Goal: Information Seeking & Learning: Learn about a topic

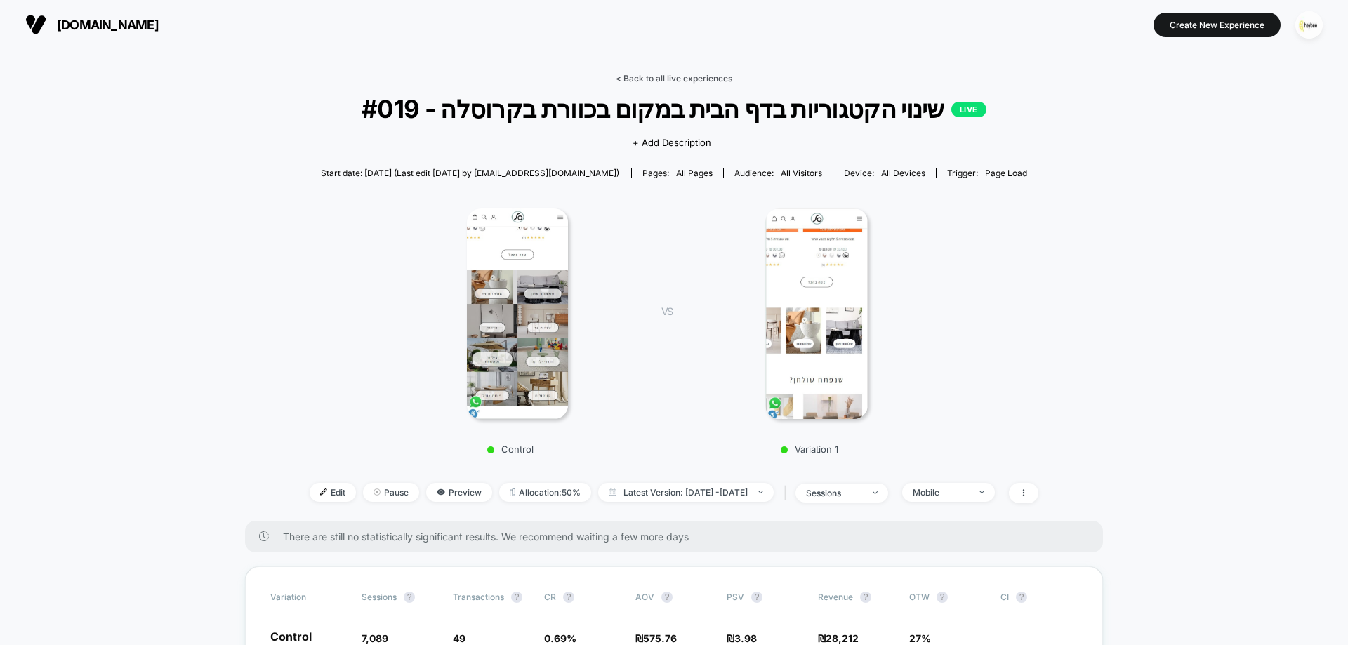
click at [703, 79] on link "< Back to all live experiences" at bounding box center [674, 78] width 117 height 11
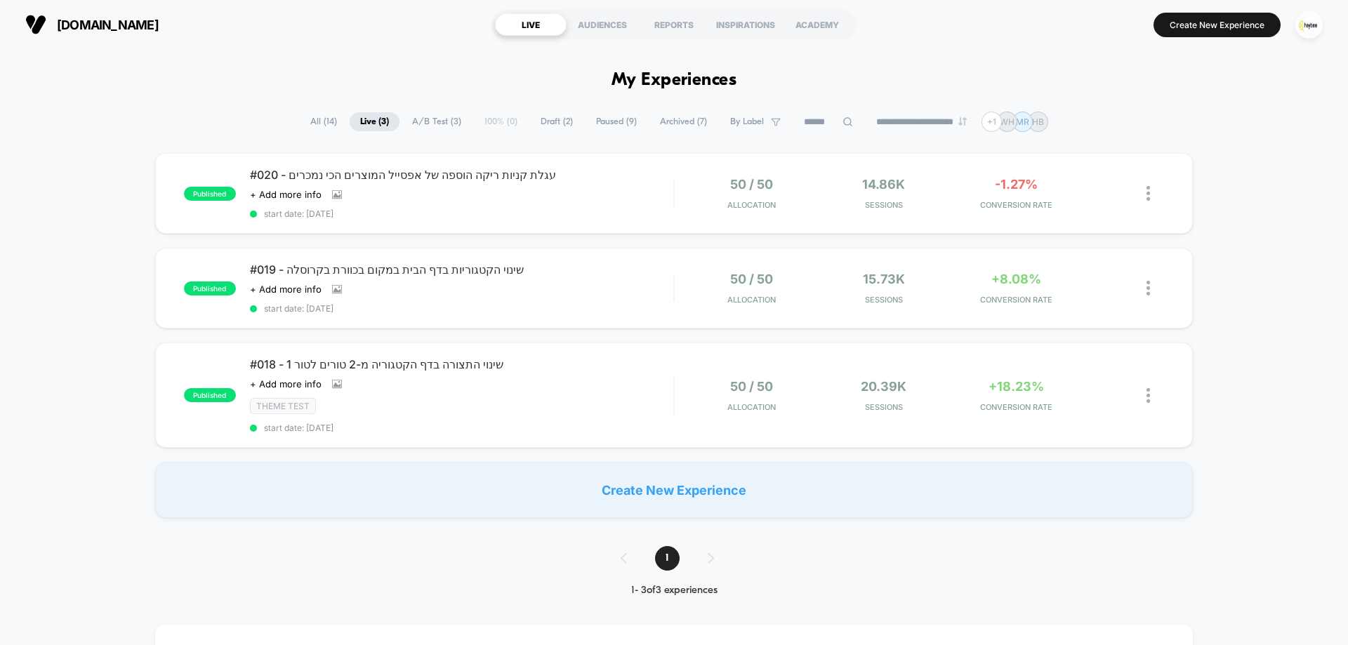
click at [559, 123] on span "Draft ( 2 )" at bounding box center [556, 121] width 53 height 19
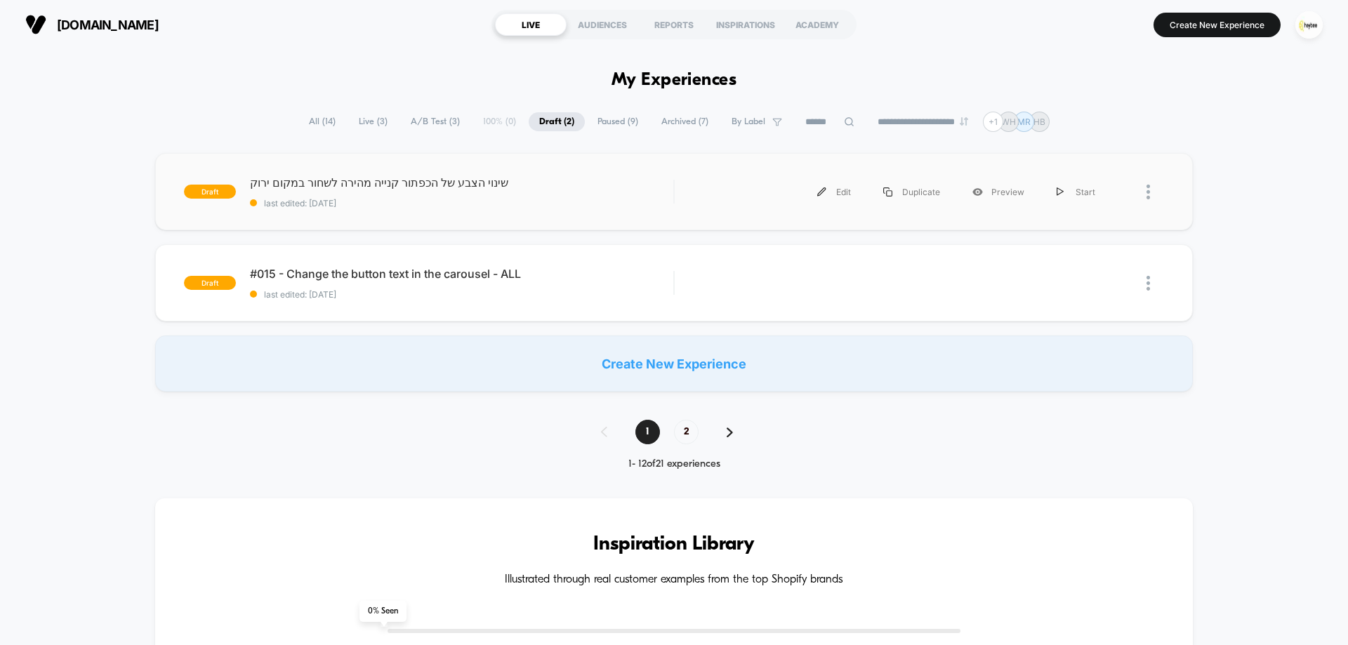
click at [558, 203] on span "last edited: [DATE]" at bounding box center [461, 203] width 423 height 11
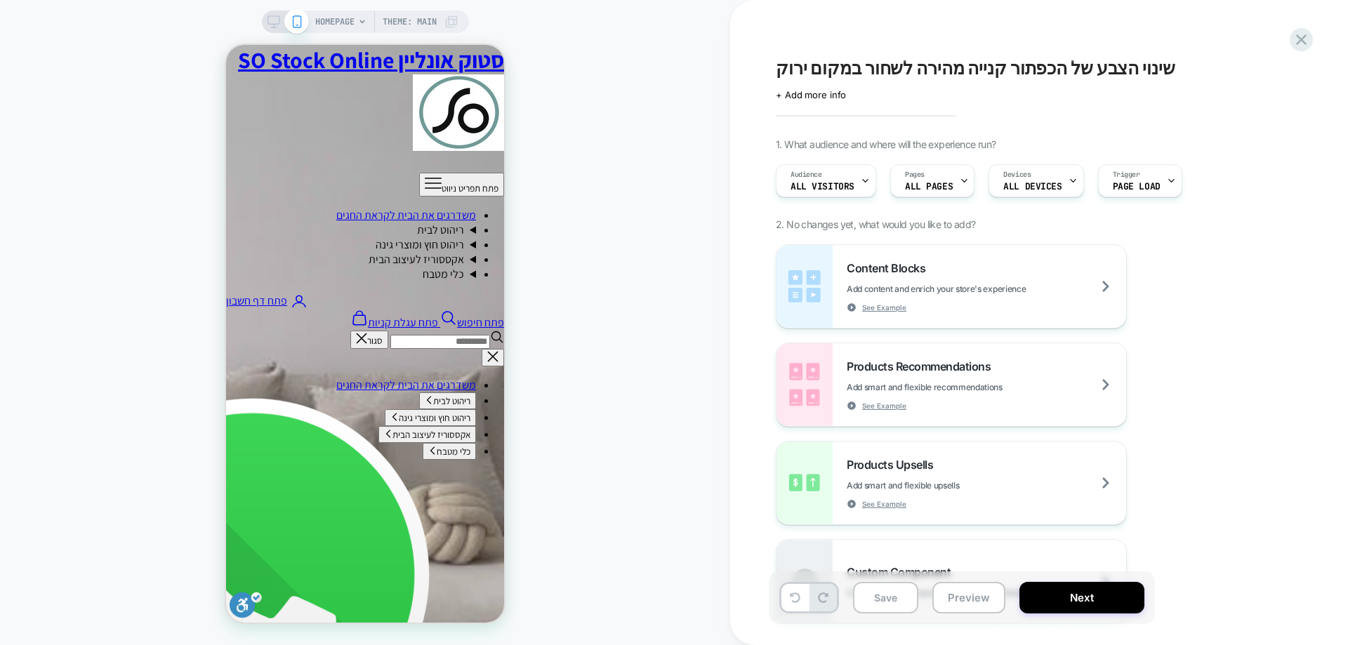
scroll to position [963, 0]
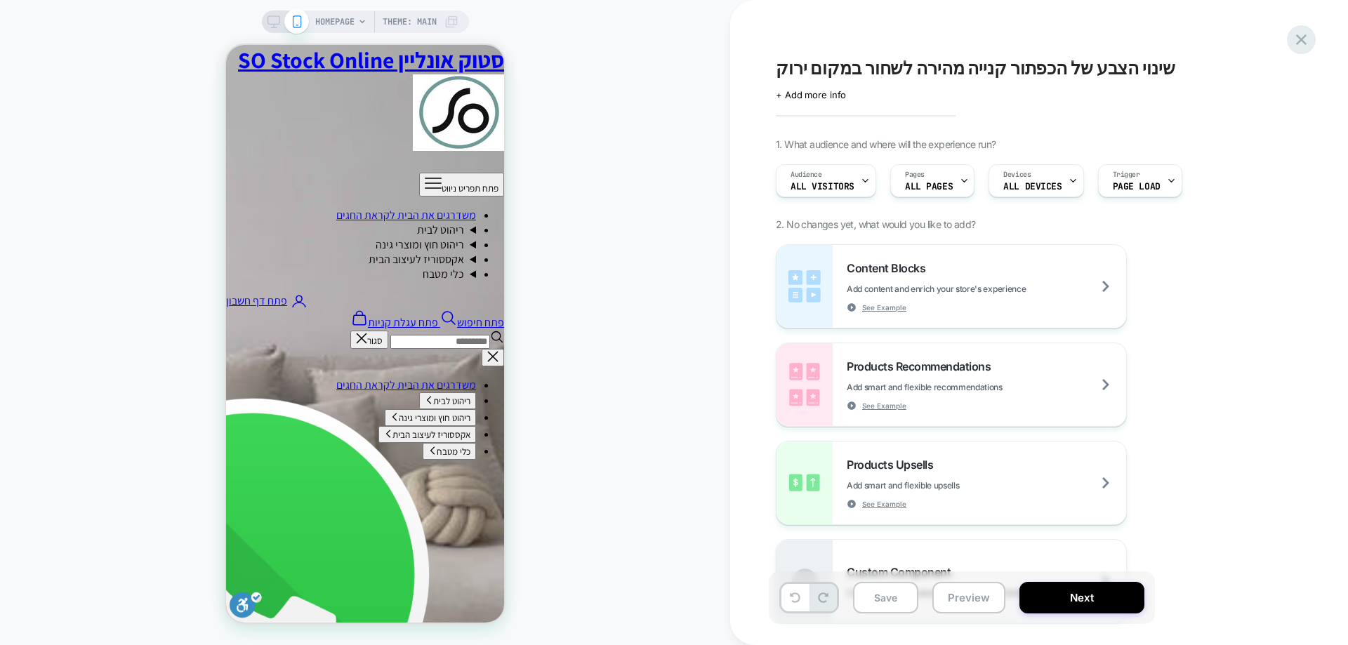
click at [1298, 39] on icon at bounding box center [1301, 39] width 19 height 19
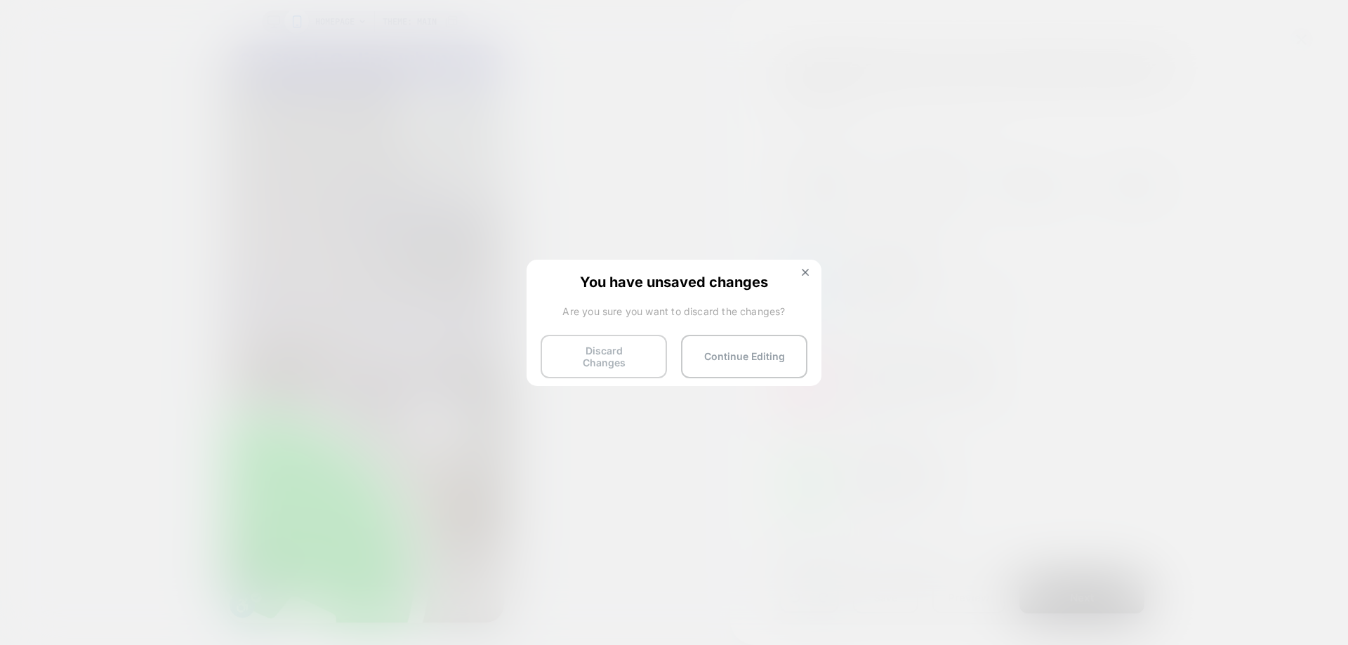
click at [627, 361] on button "Discard Changes" at bounding box center [604, 357] width 126 height 44
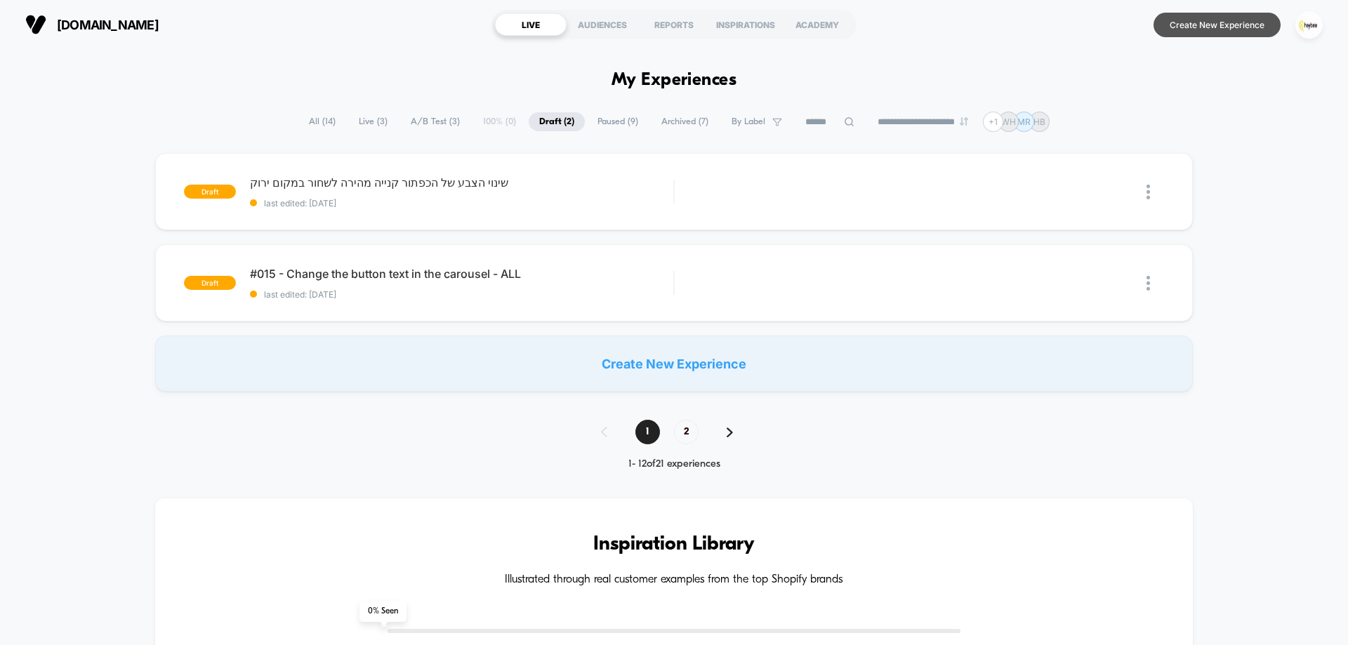
click at [1221, 27] on button "Create New Experience" at bounding box center [1217, 25] width 127 height 25
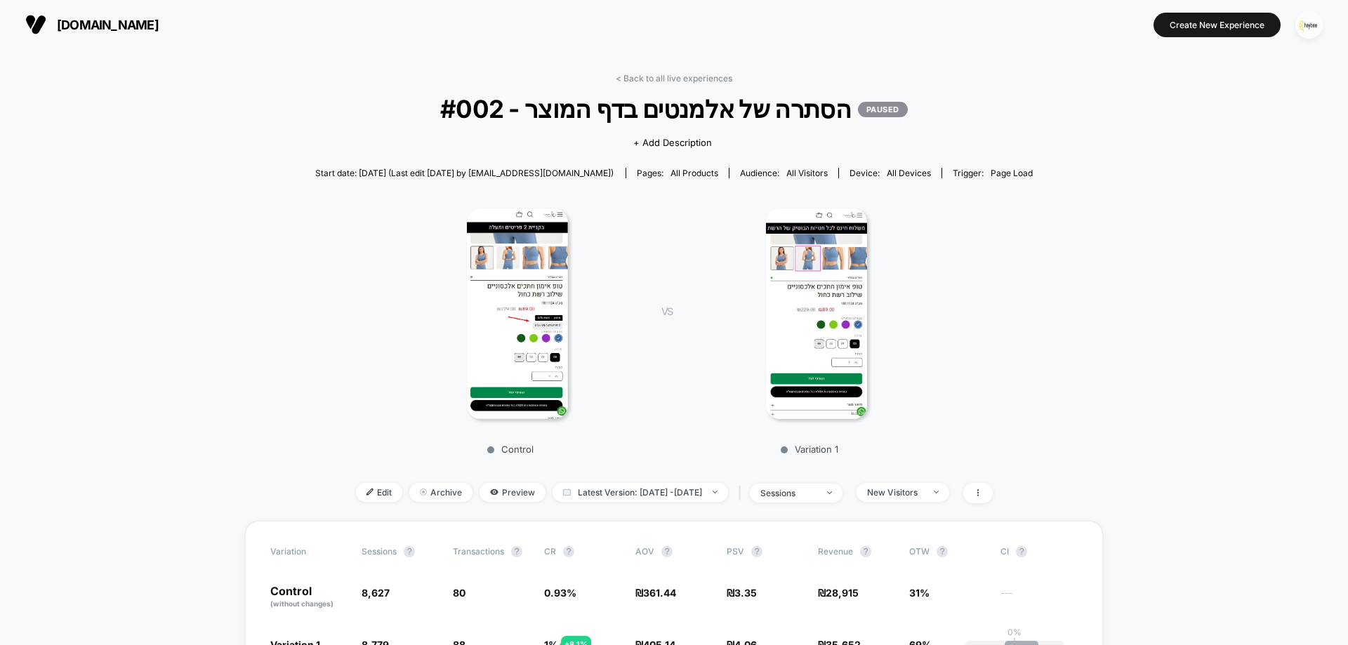
click at [1310, 30] on img "button" at bounding box center [1309, 24] width 27 height 27
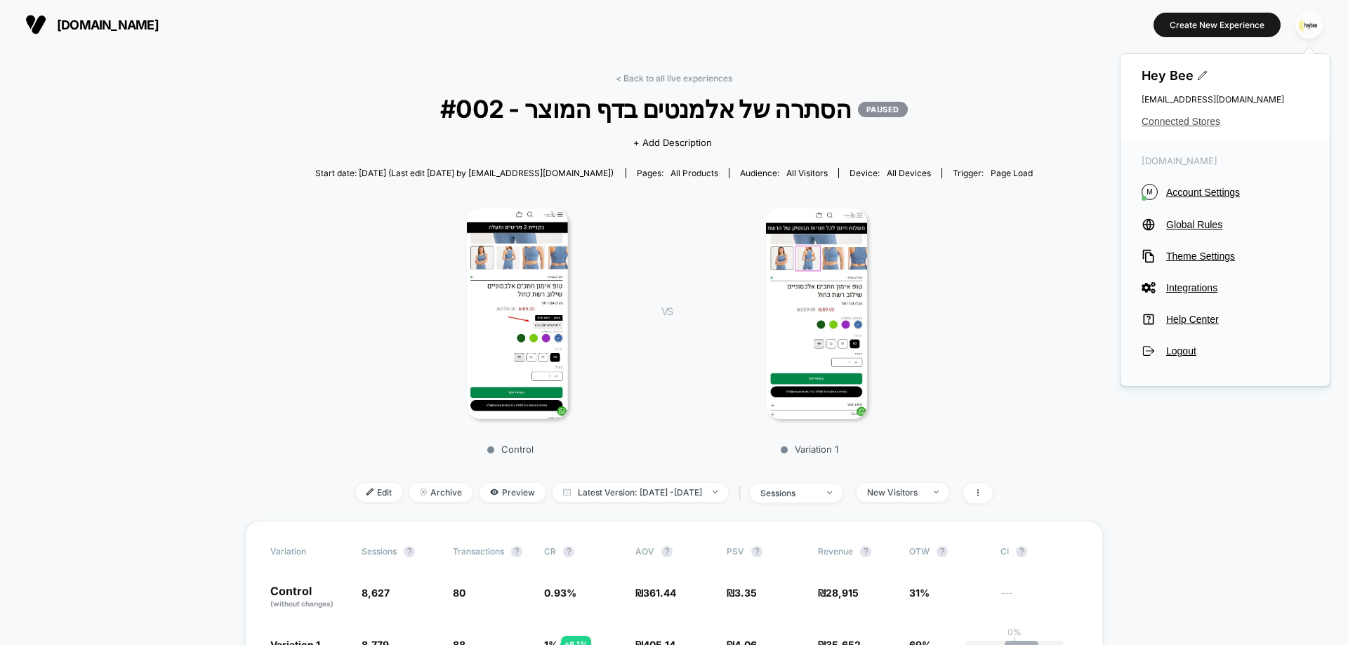
click at [1149, 120] on span "Connected Stores" at bounding box center [1225, 121] width 167 height 11
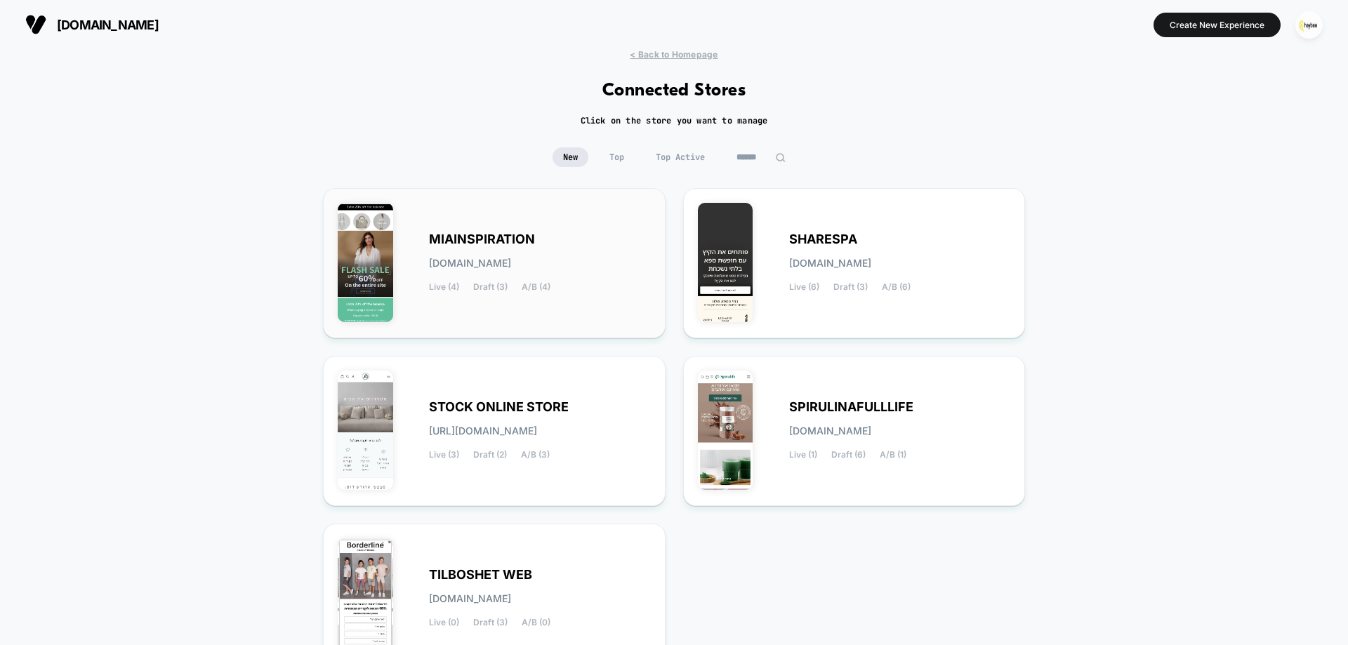
click at [563, 292] on div "MIAINSPIRATION miainspiration.myshopify.com Live (4) Draft (3) A/B (4)" at bounding box center [494, 263] width 313 height 121
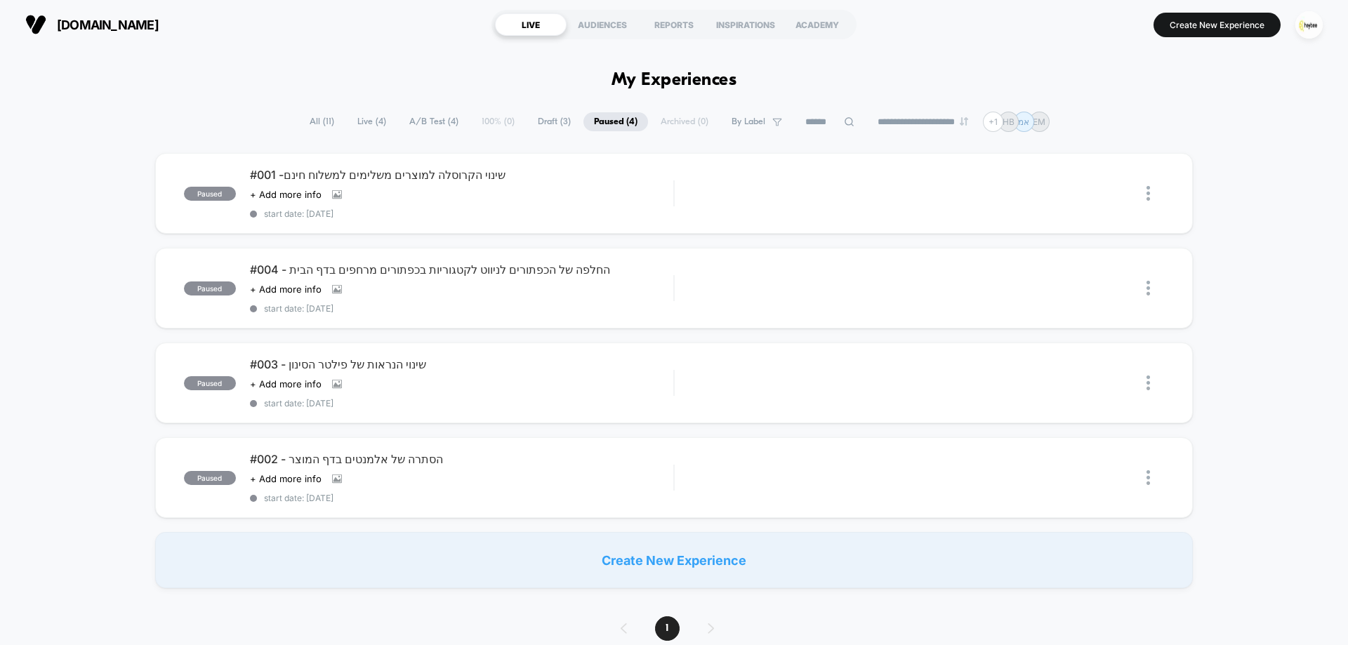
click at [324, 118] on span "All ( 11 )" at bounding box center [322, 121] width 46 height 19
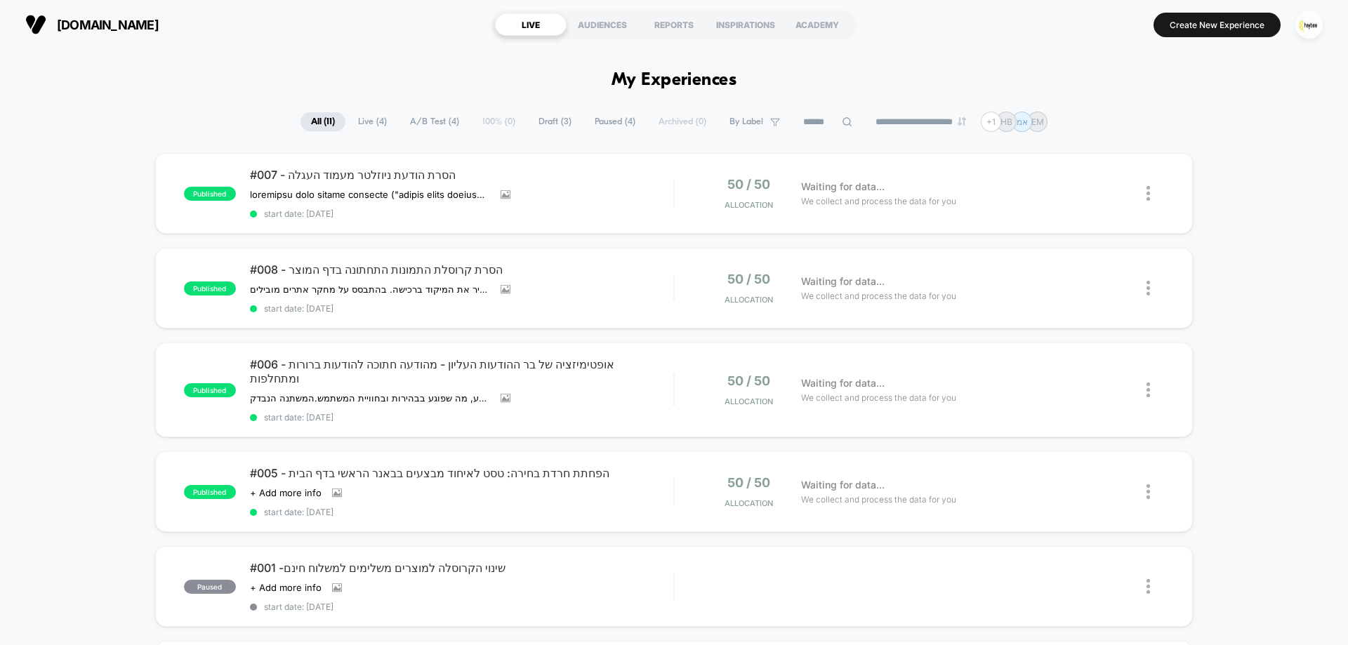
click at [367, 122] on span "Live ( 4 )" at bounding box center [373, 121] width 50 height 19
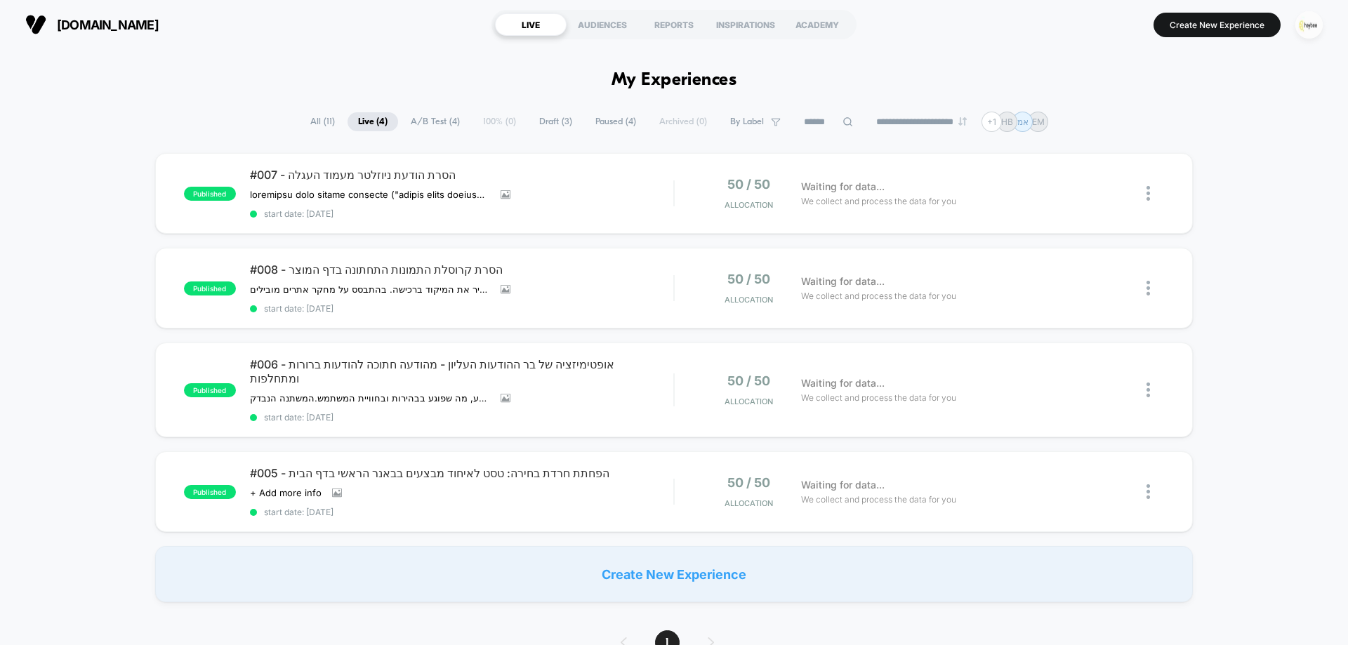
click at [1324, 25] on button "button" at bounding box center [1310, 25] width 36 height 29
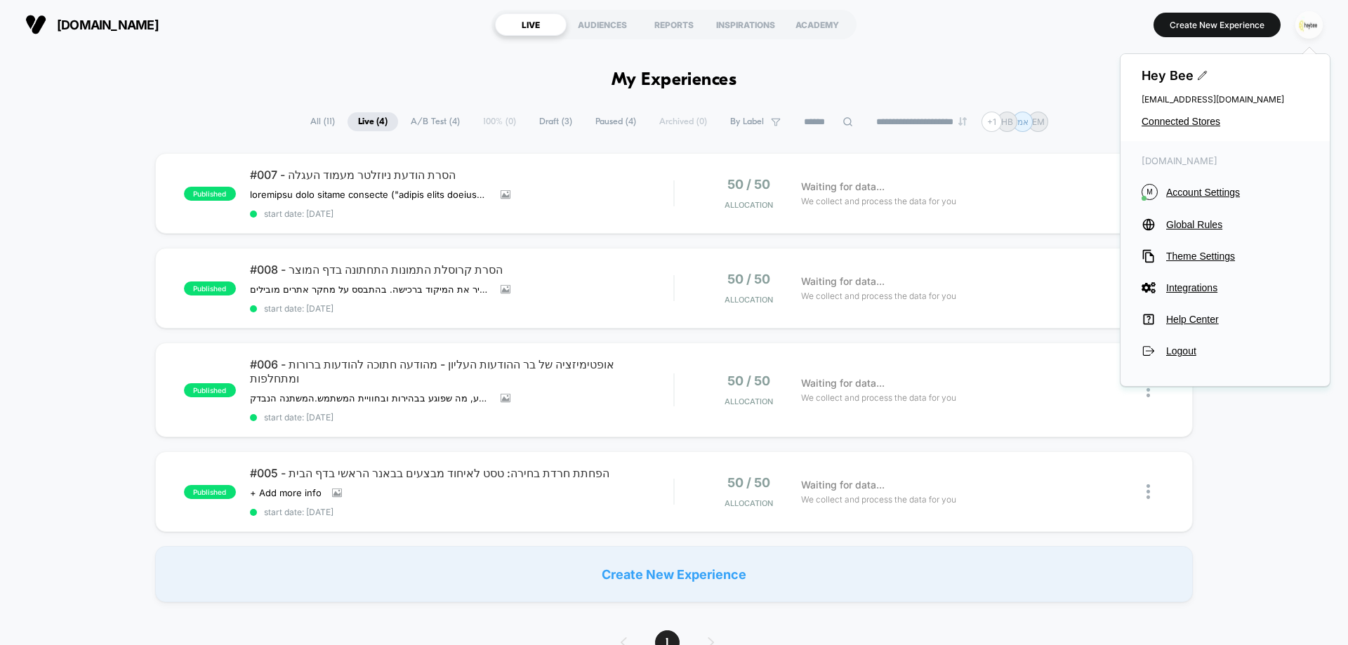
click at [1319, 25] on img "button" at bounding box center [1309, 24] width 27 height 27
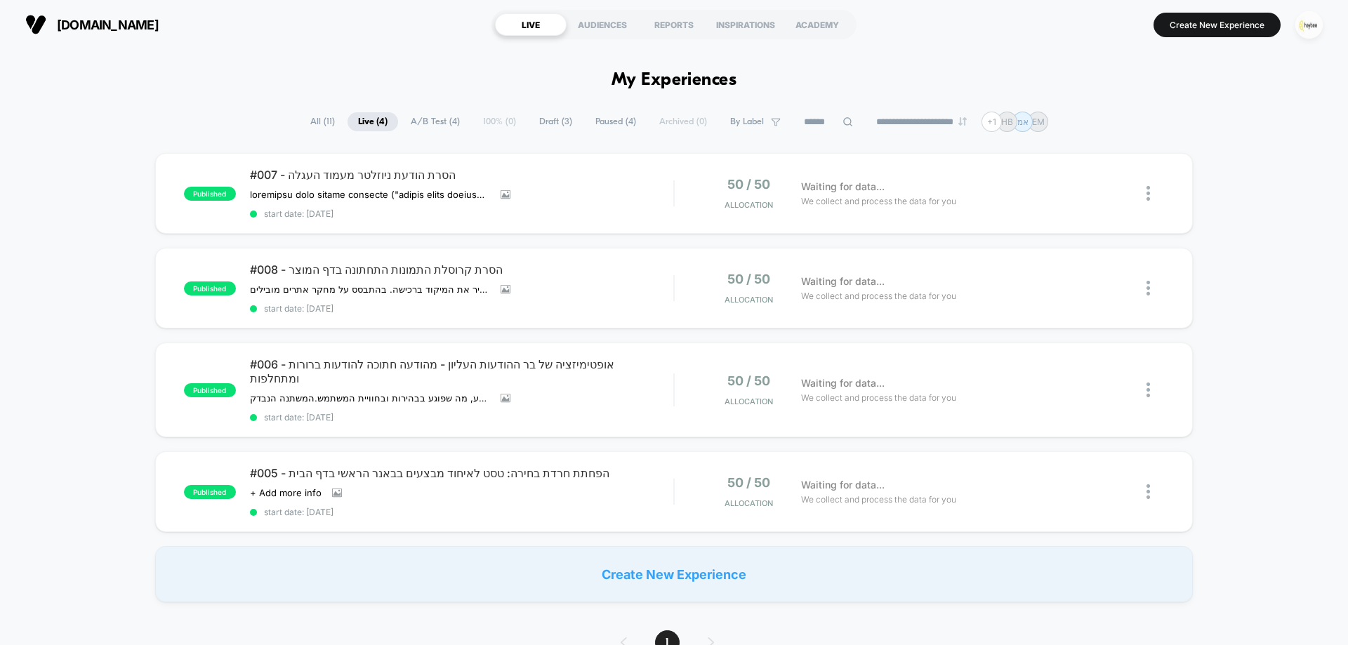
click at [1311, 27] on img "button" at bounding box center [1309, 24] width 27 height 27
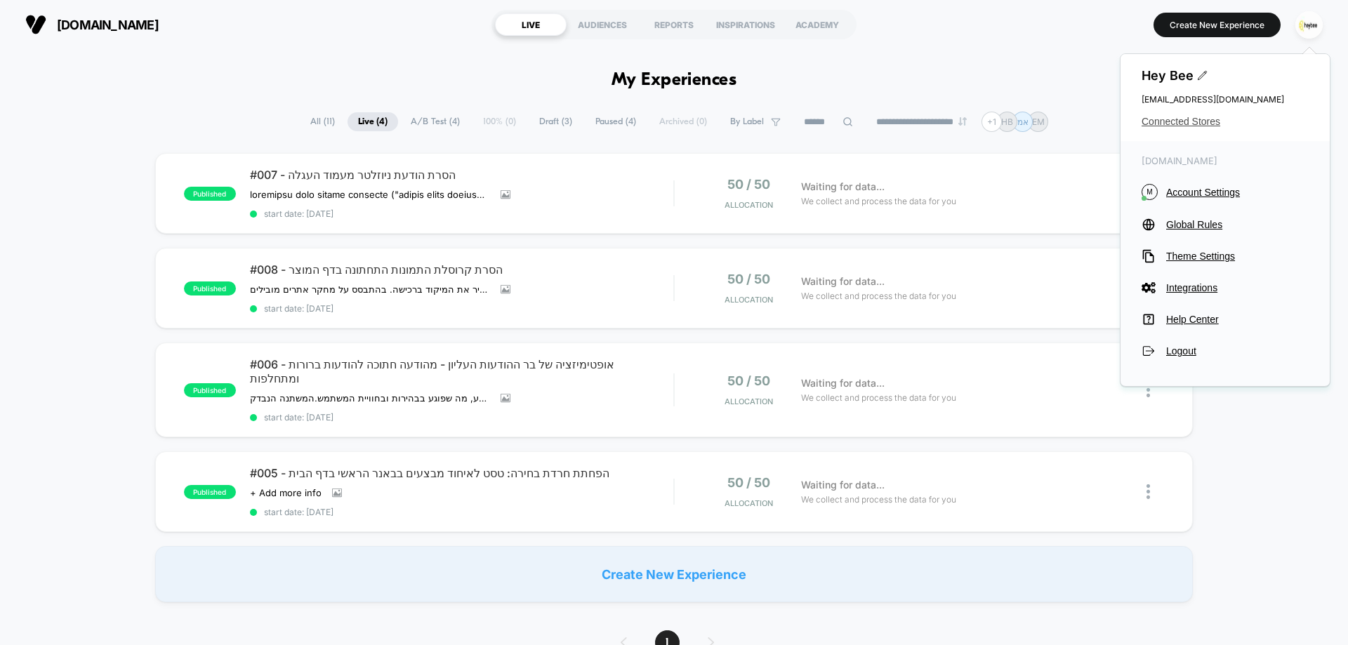
click at [1200, 122] on span "Connected Stores" at bounding box center [1225, 121] width 167 height 11
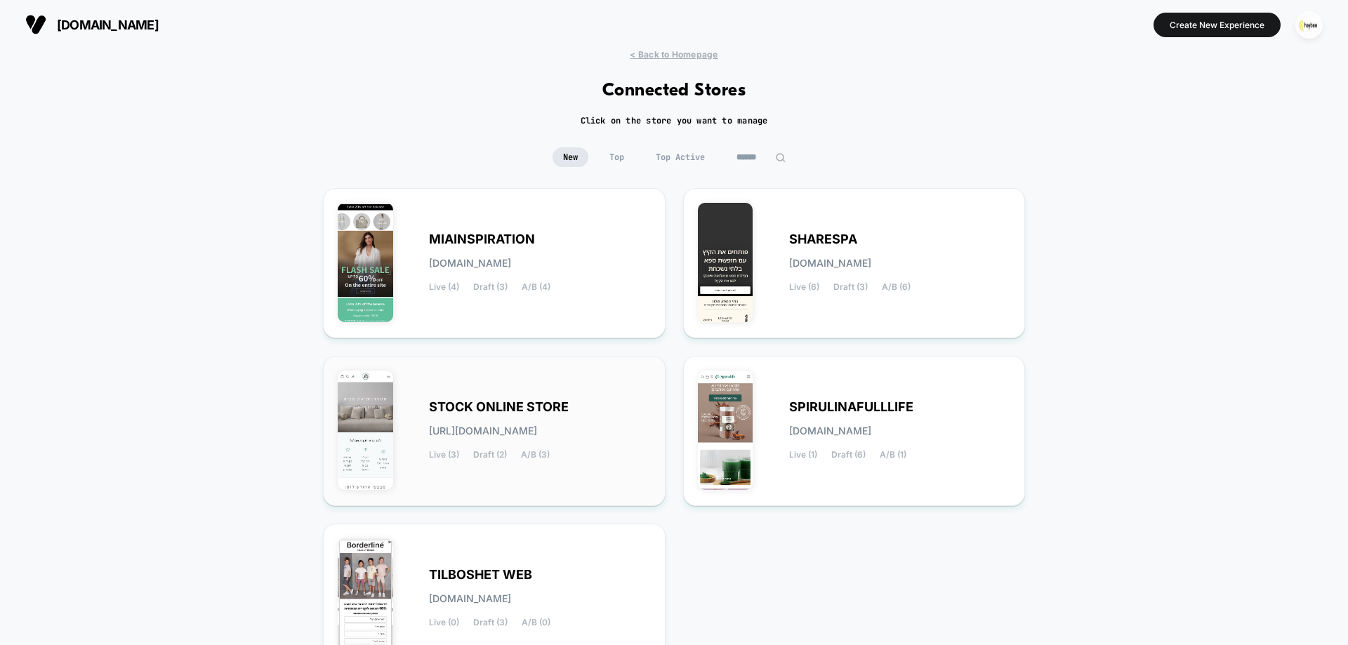
click at [515, 423] on div "STOCK ONLINE STORE stock-online_store.myshopify.com Live (3) Draft (2) A/B (3)" at bounding box center [540, 431] width 222 height 58
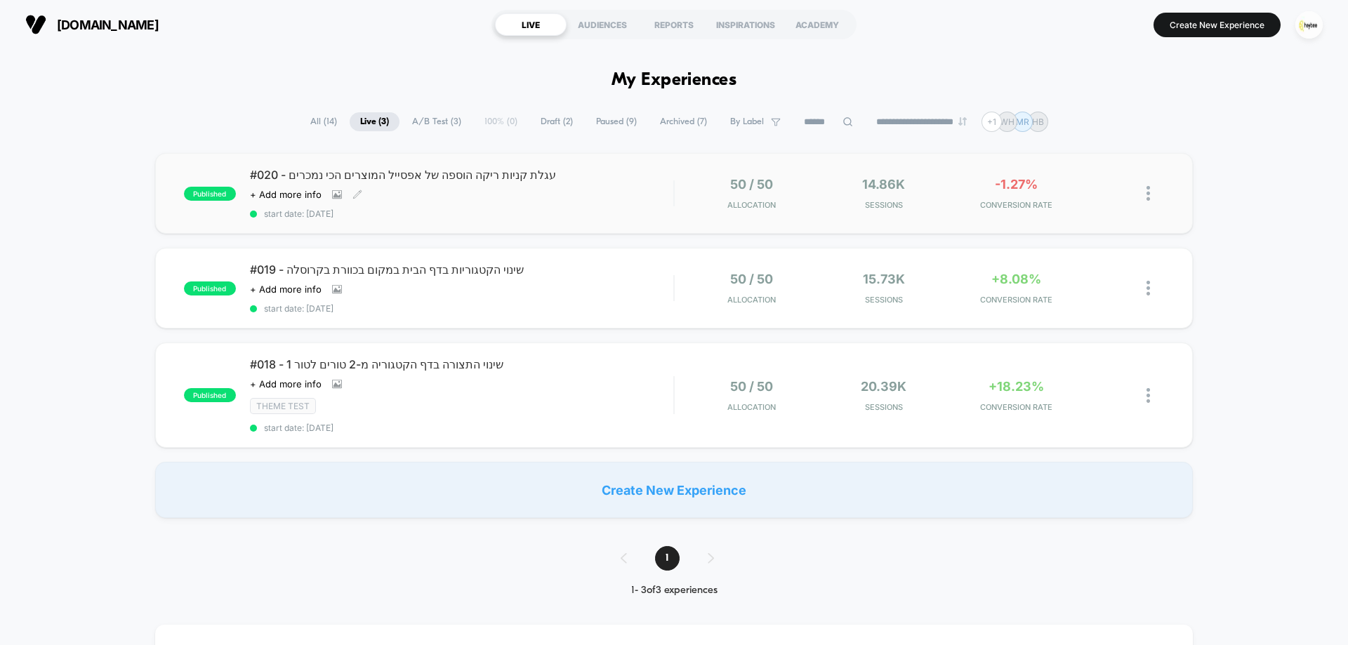
click at [440, 210] on span "start date: [DATE]" at bounding box center [461, 214] width 423 height 11
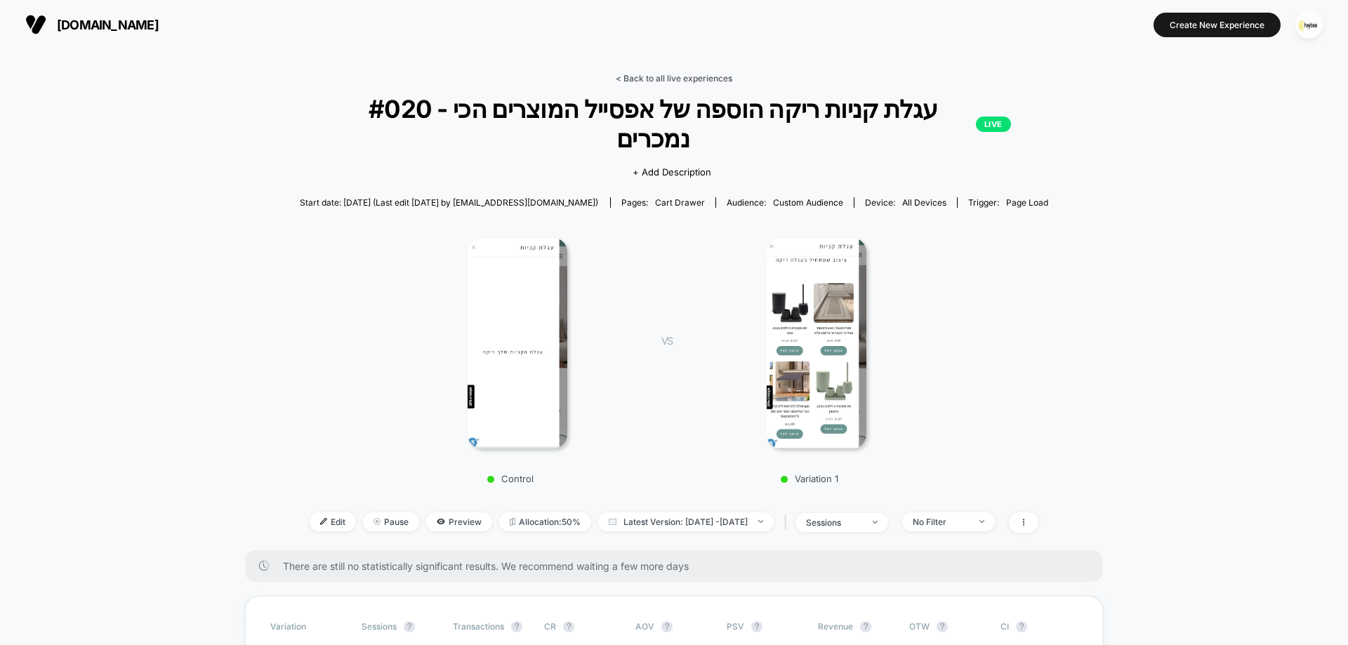
click at [656, 78] on link "< Back to all live experiences" at bounding box center [674, 78] width 117 height 11
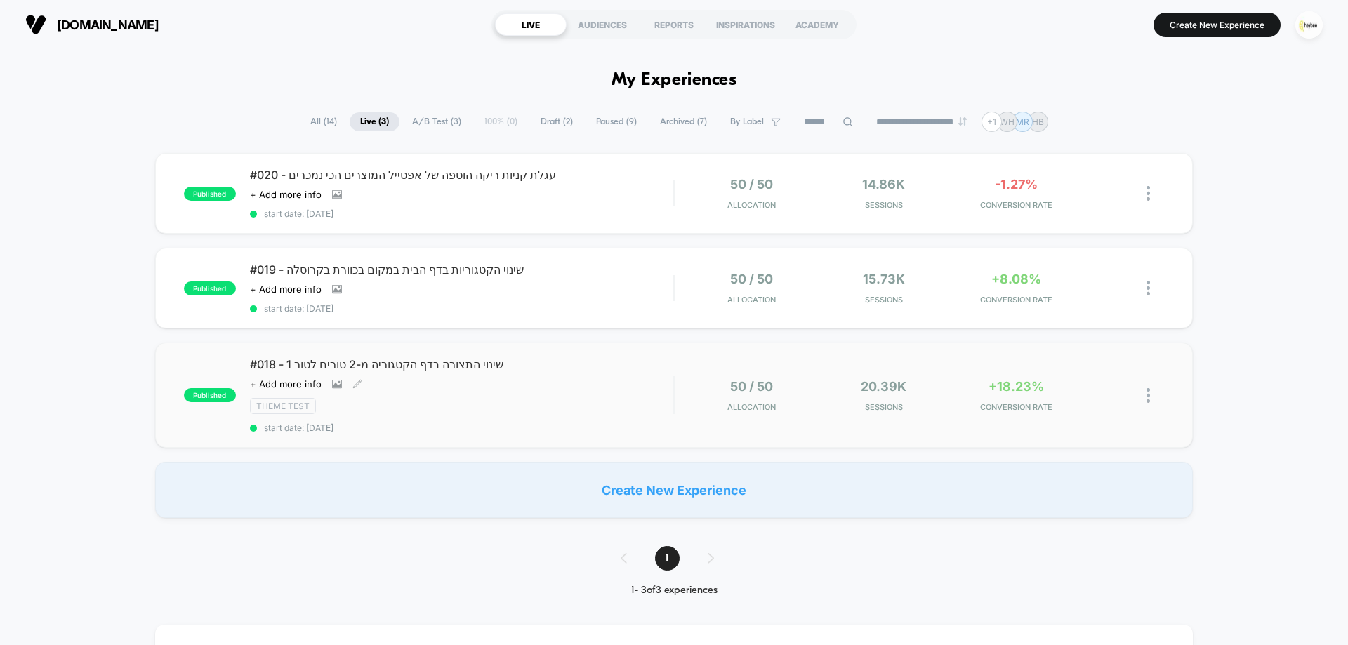
click at [562, 397] on div "#018 - שינוי התצורה בדף הקטגוריה מ-2 טורים לטור 1 Click to view images Click to…" at bounding box center [461, 395] width 423 height 76
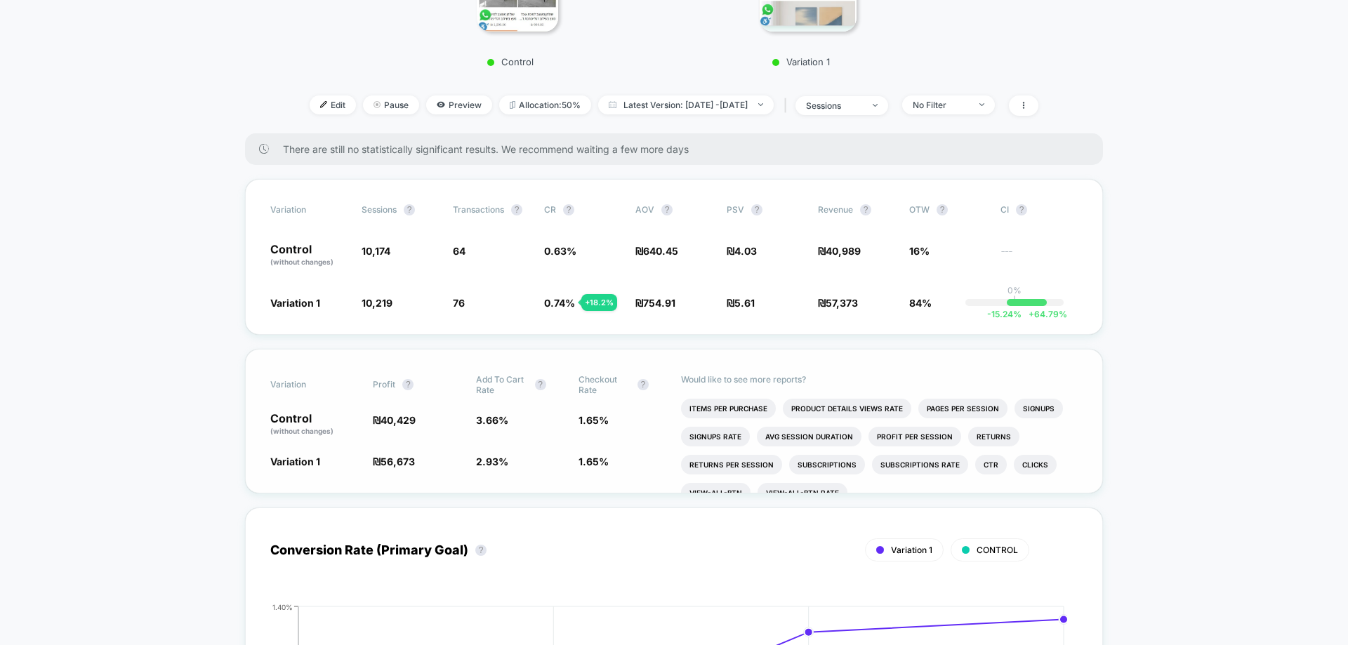
scroll to position [421, 0]
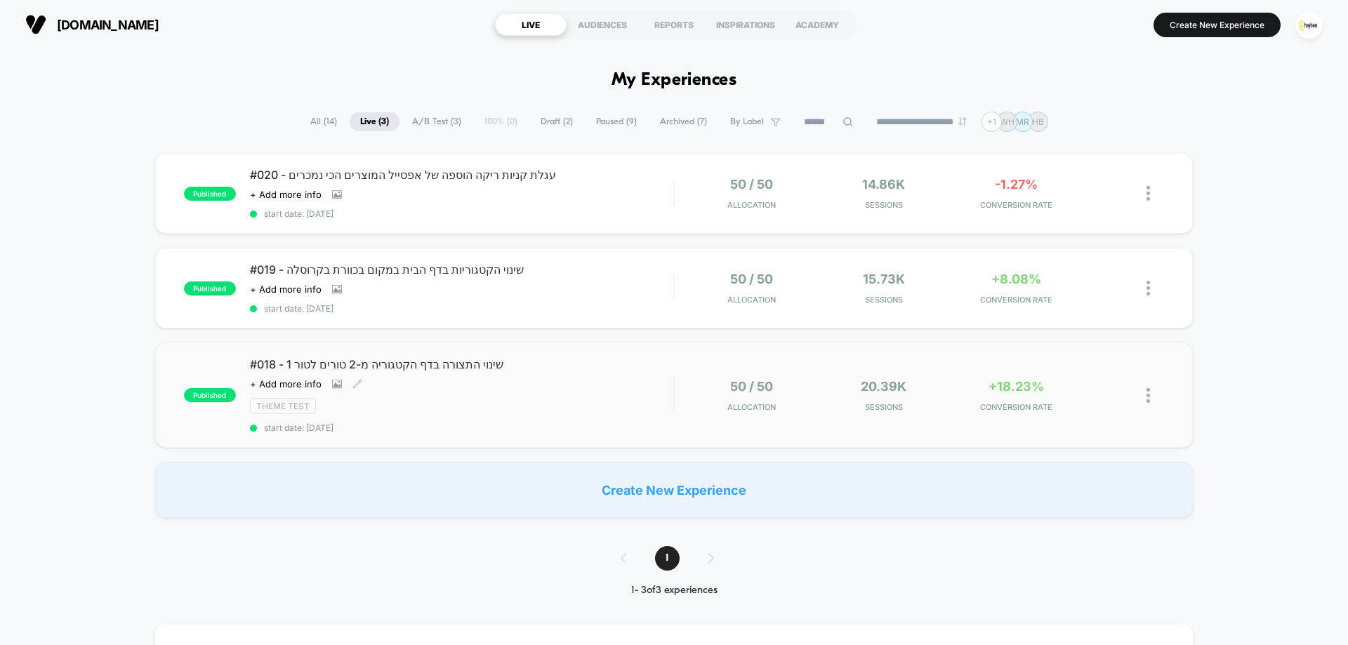
click at [514, 417] on div "#018 - שינוי התצורה בדף הקטגוריה מ-2 טורים לטור 1 Click to view images Click to…" at bounding box center [461, 395] width 423 height 76
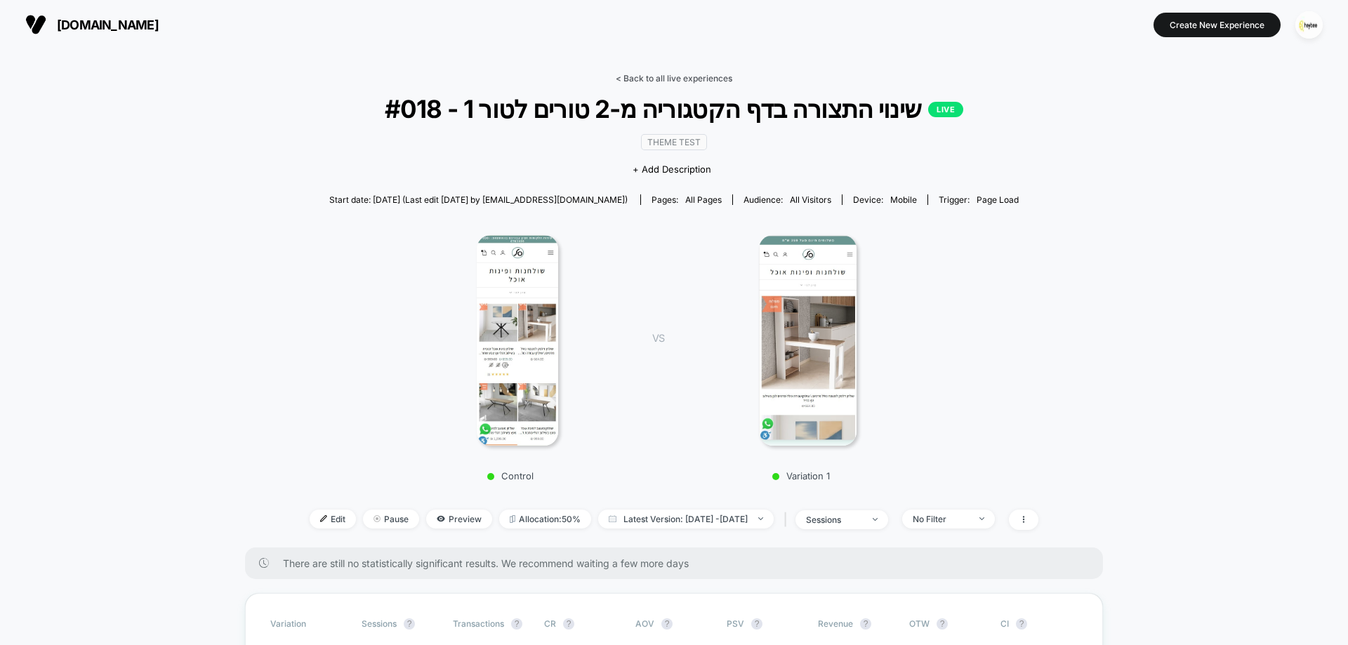
click at [688, 79] on link "< Back to all live experiences" at bounding box center [674, 78] width 117 height 11
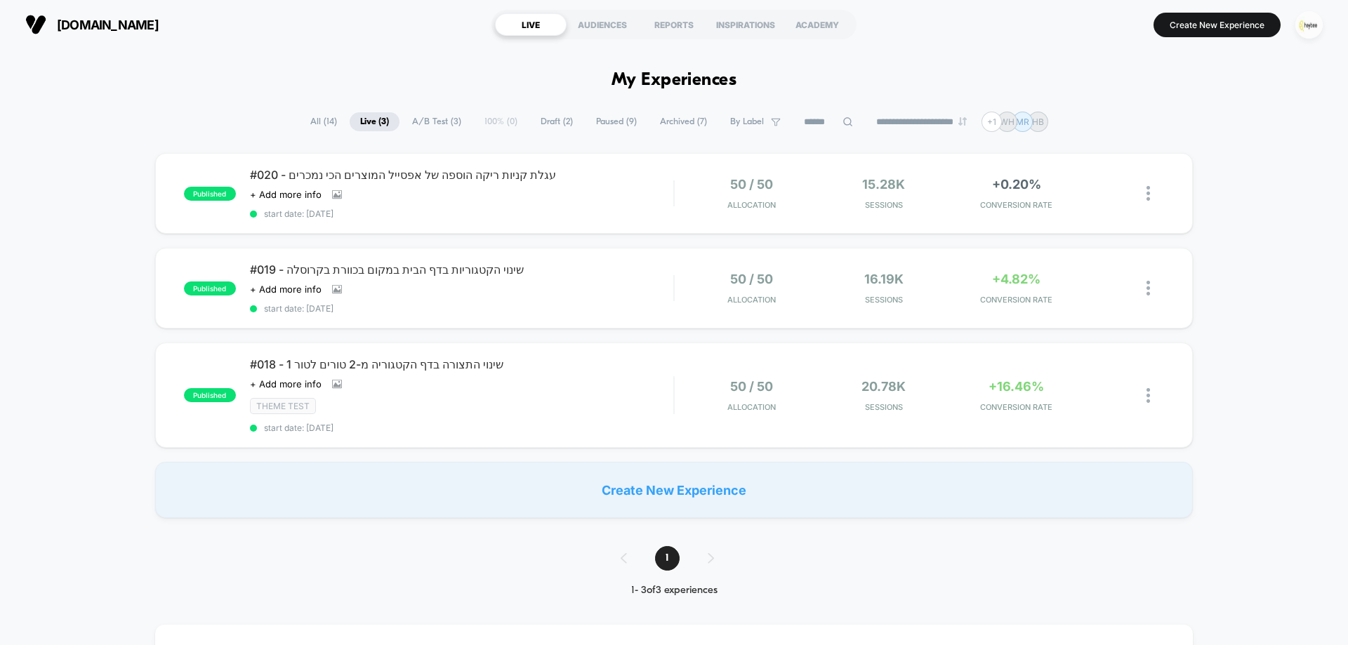
click at [1304, 29] on img "button" at bounding box center [1309, 24] width 27 height 27
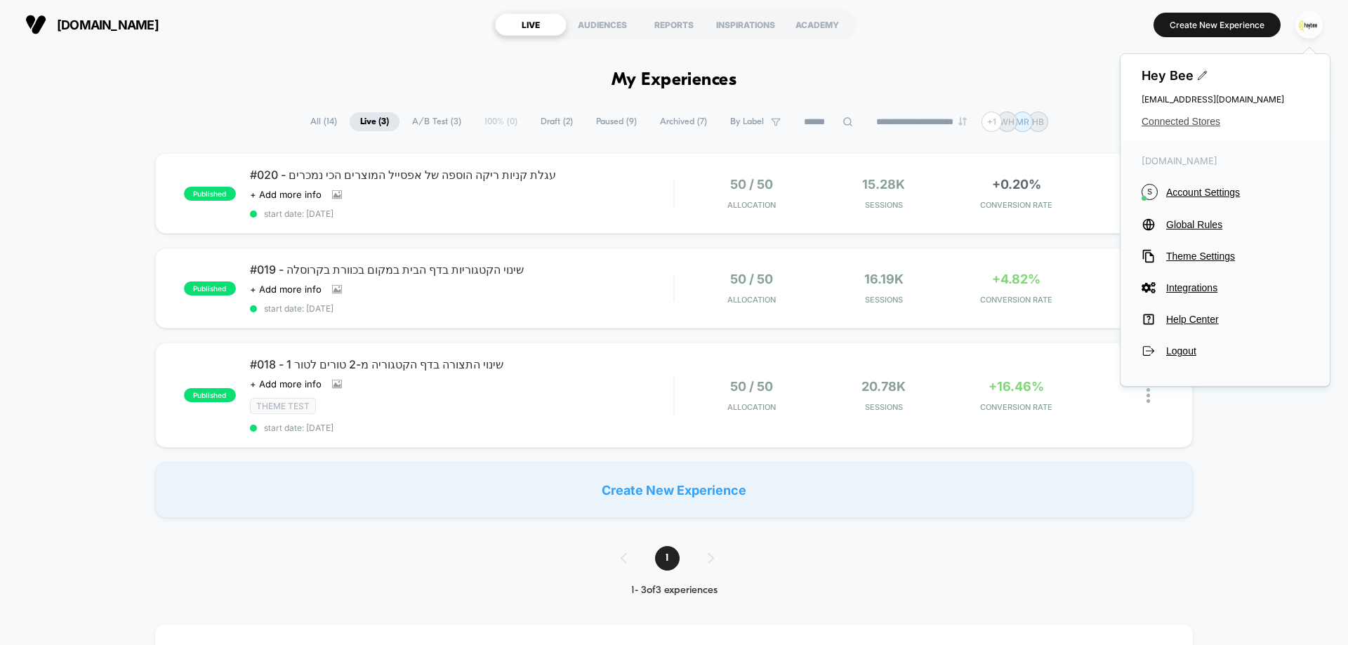
click at [1166, 126] on span "Connected Stores" at bounding box center [1225, 121] width 167 height 11
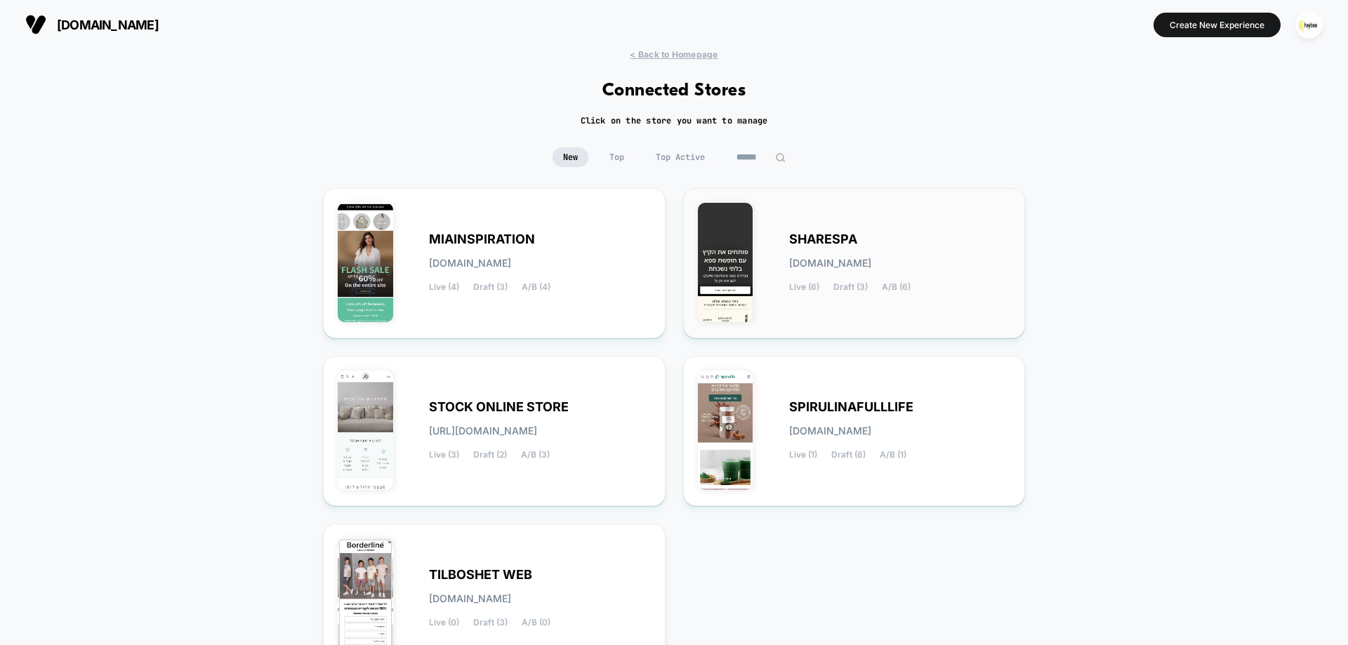
click at [803, 287] on span "Live (6)" at bounding box center [804, 287] width 30 height 10
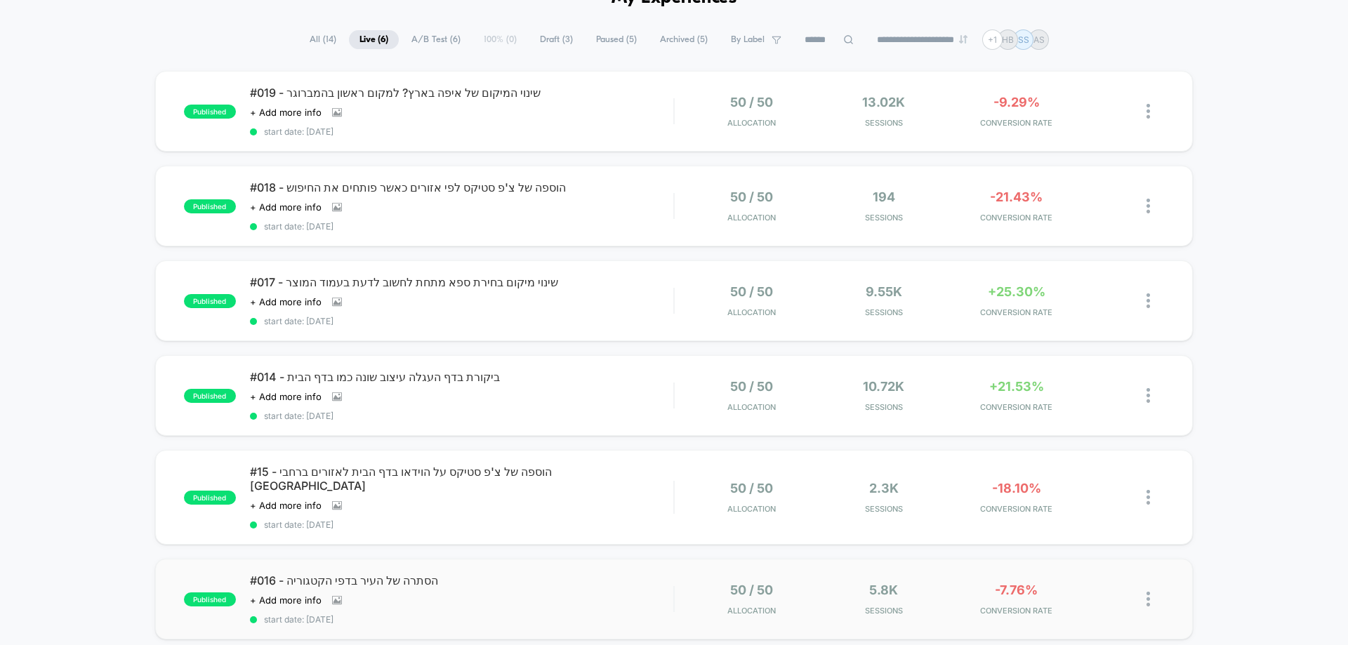
scroll to position [211, 0]
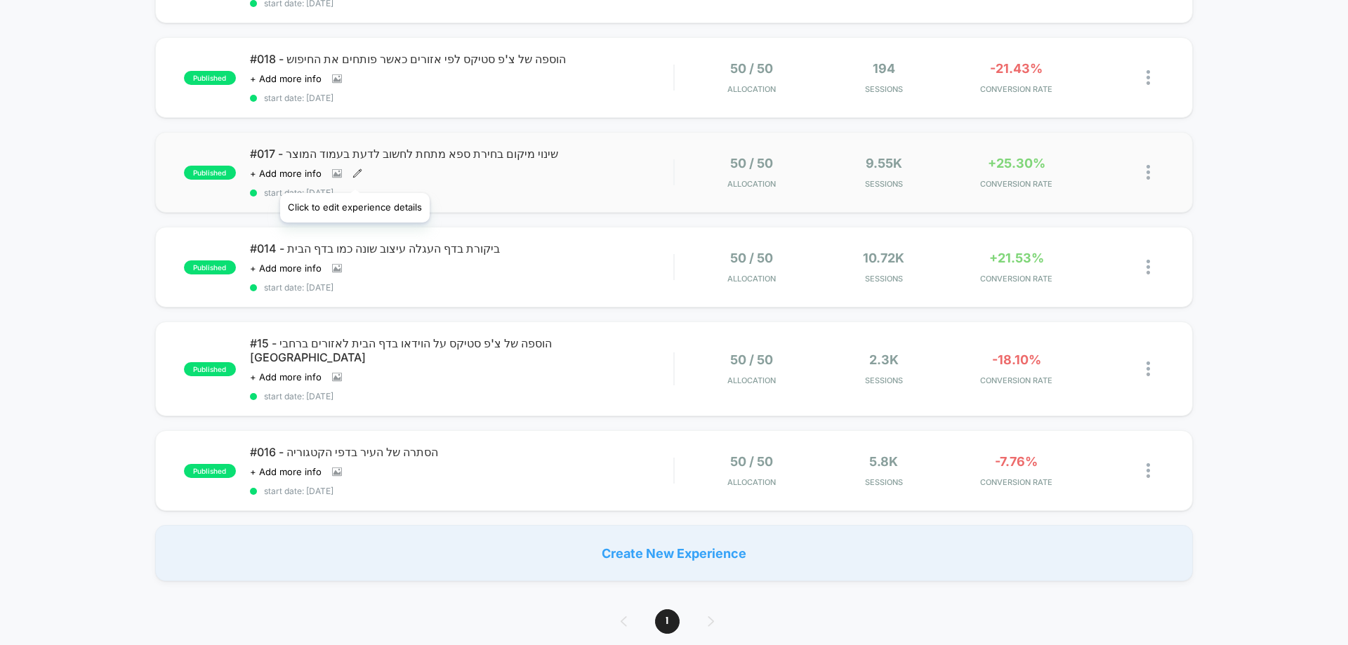
click at [354, 176] on icon at bounding box center [357, 173] width 8 height 8
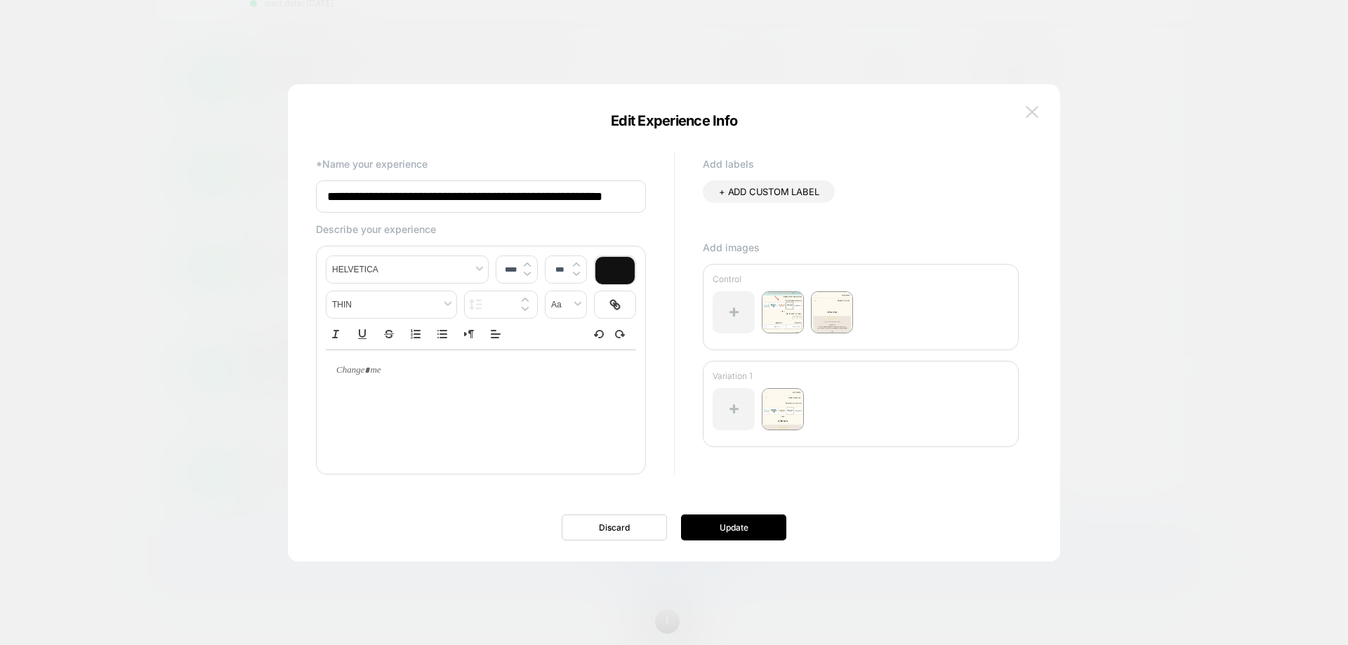
click at [1027, 110] on img at bounding box center [1032, 112] width 13 height 12
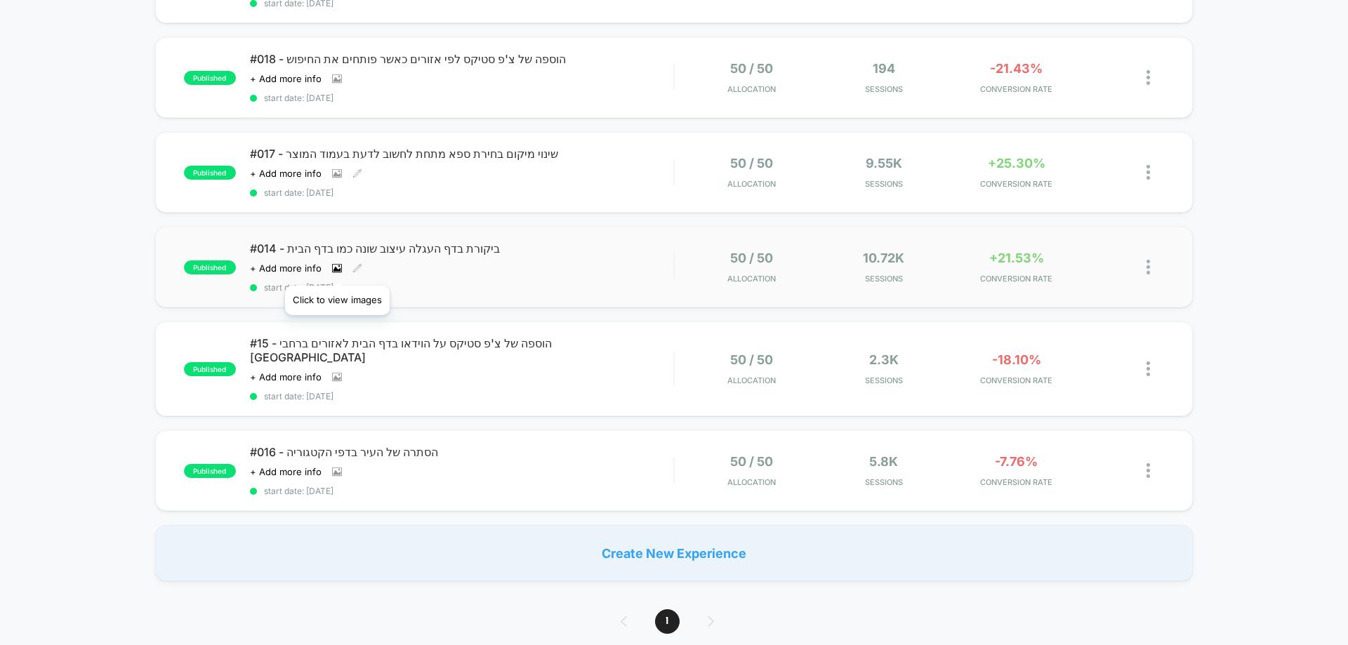
click at [337, 268] on icon at bounding box center [337, 268] width 10 height 10
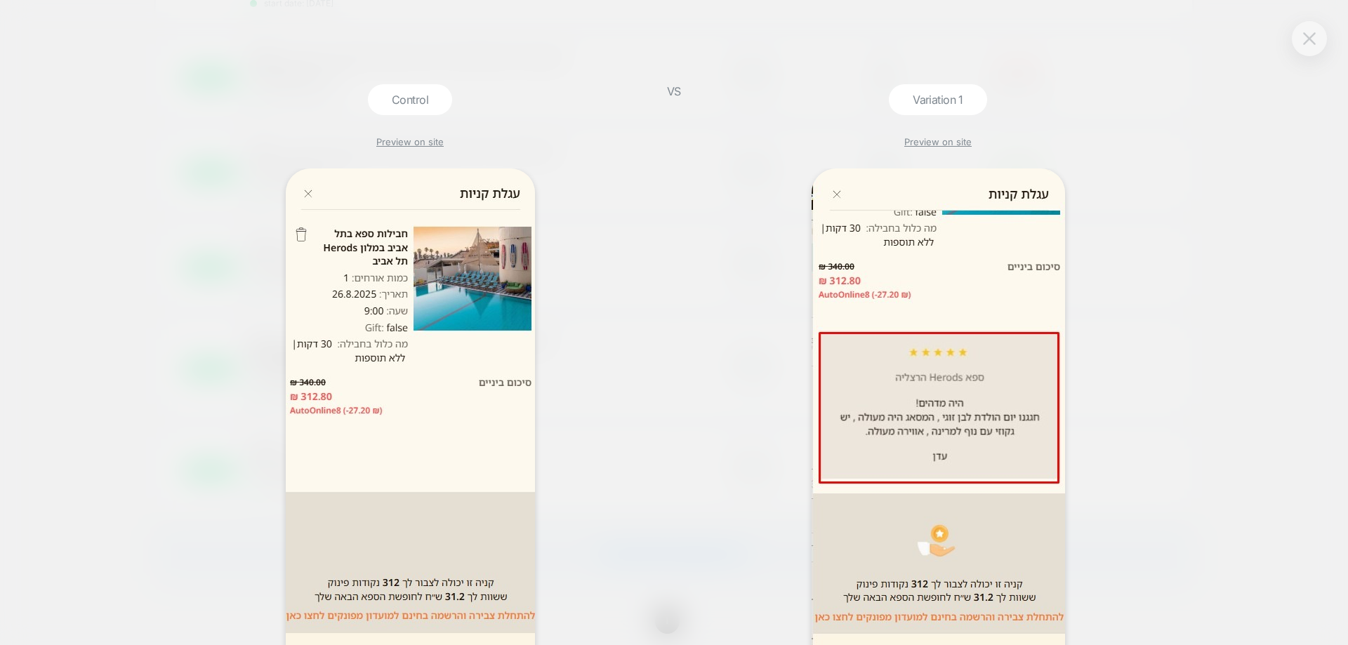
click at [1305, 39] on img at bounding box center [1309, 38] width 13 height 12
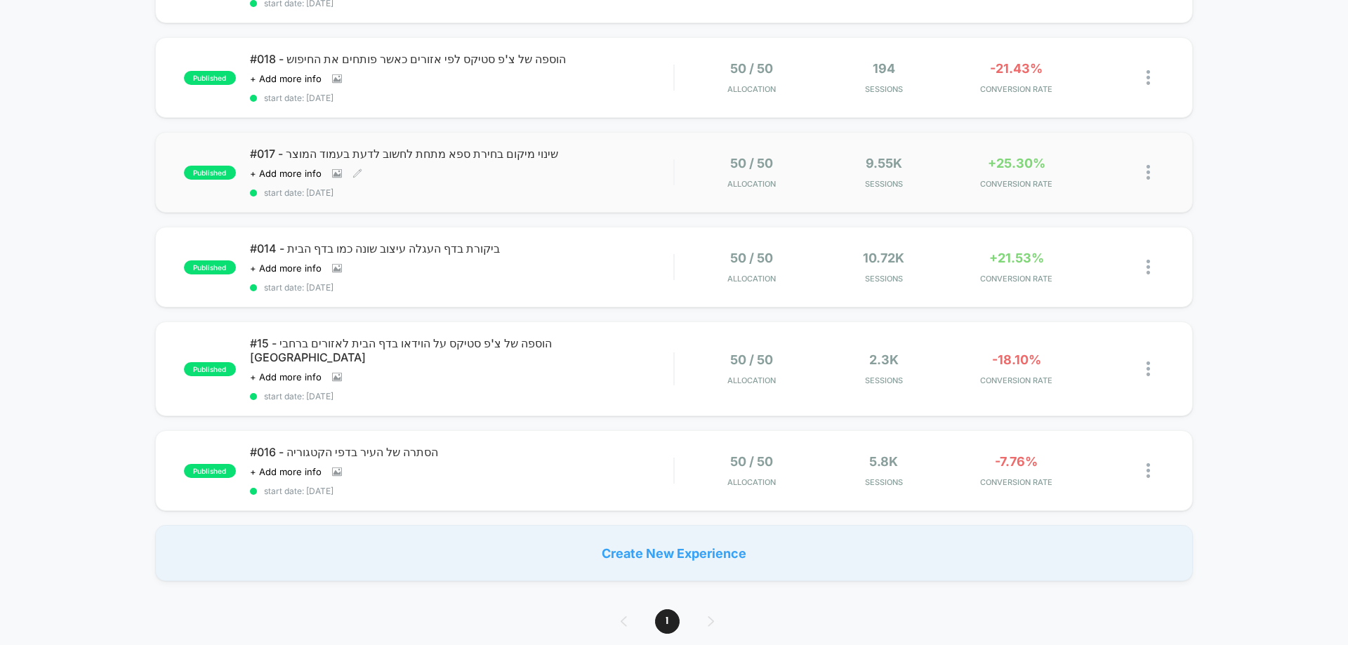
click at [328, 173] on div "+ Add more info" at bounding box center [306, 173] width 112 height 11
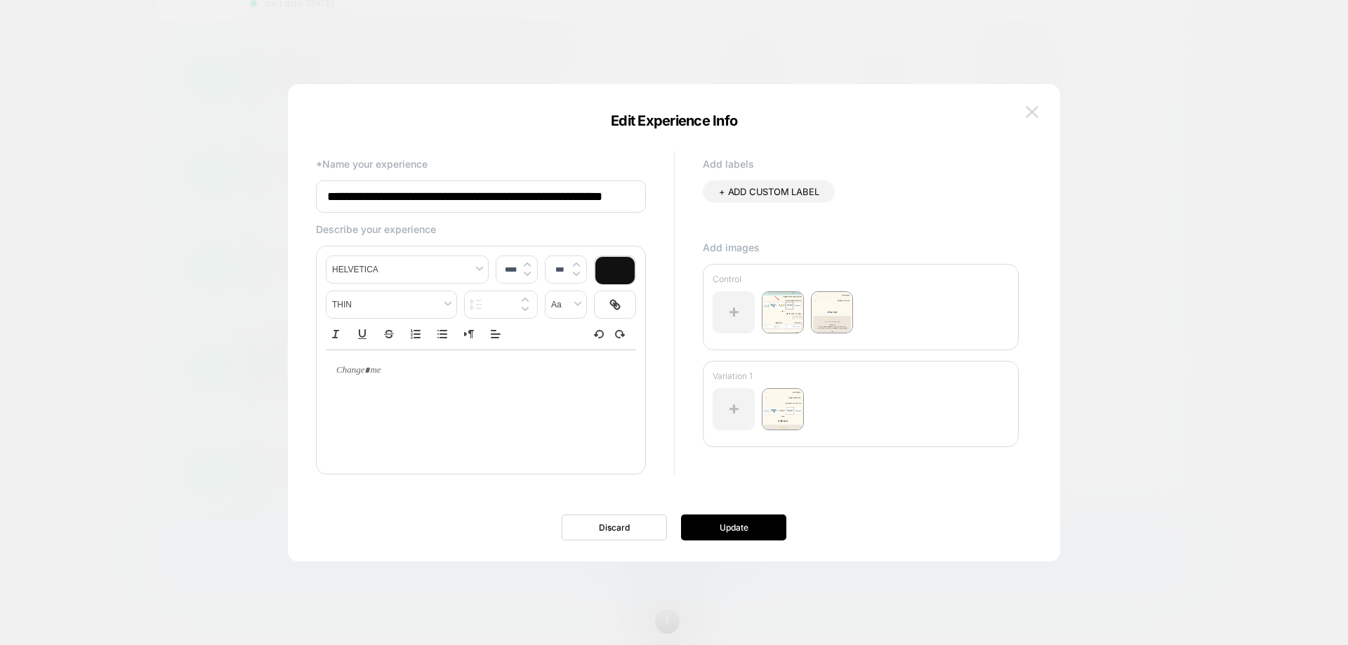
click at [1037, 105] on button at bounding box center [1032, 112] width 21 height 21
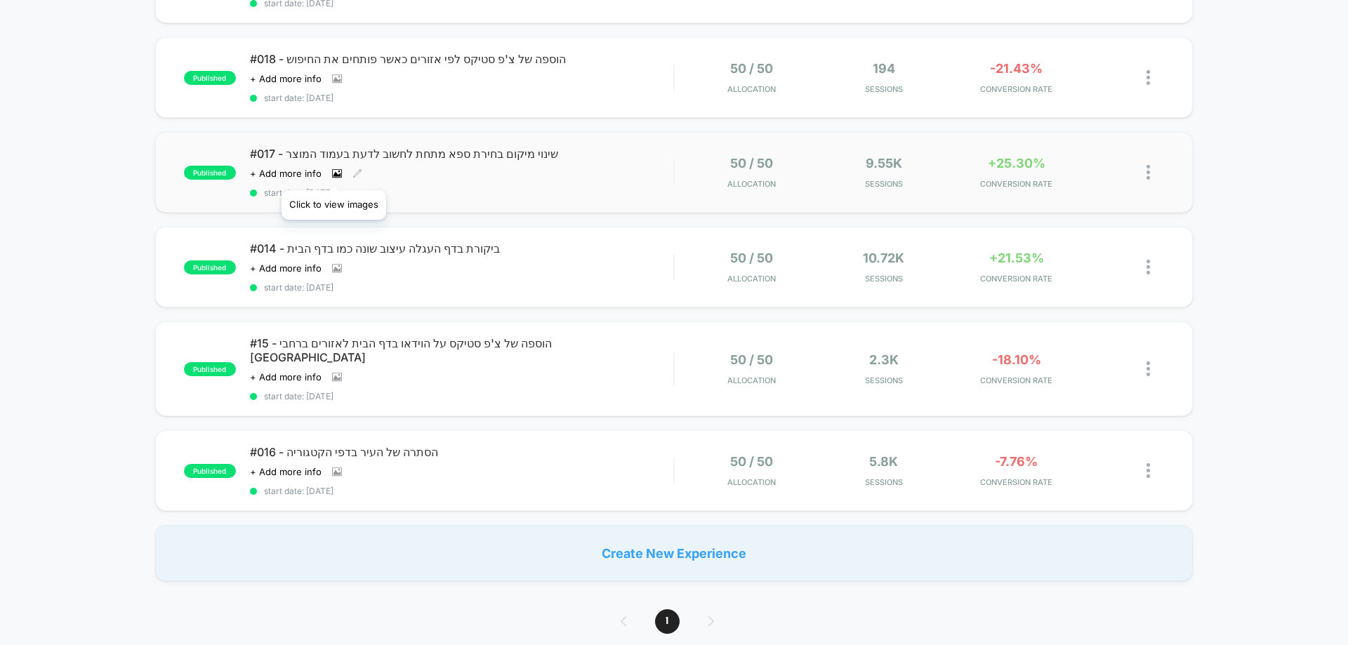
click at [334, 173] on icon at bounding box center [338, 173] width 8 height 5
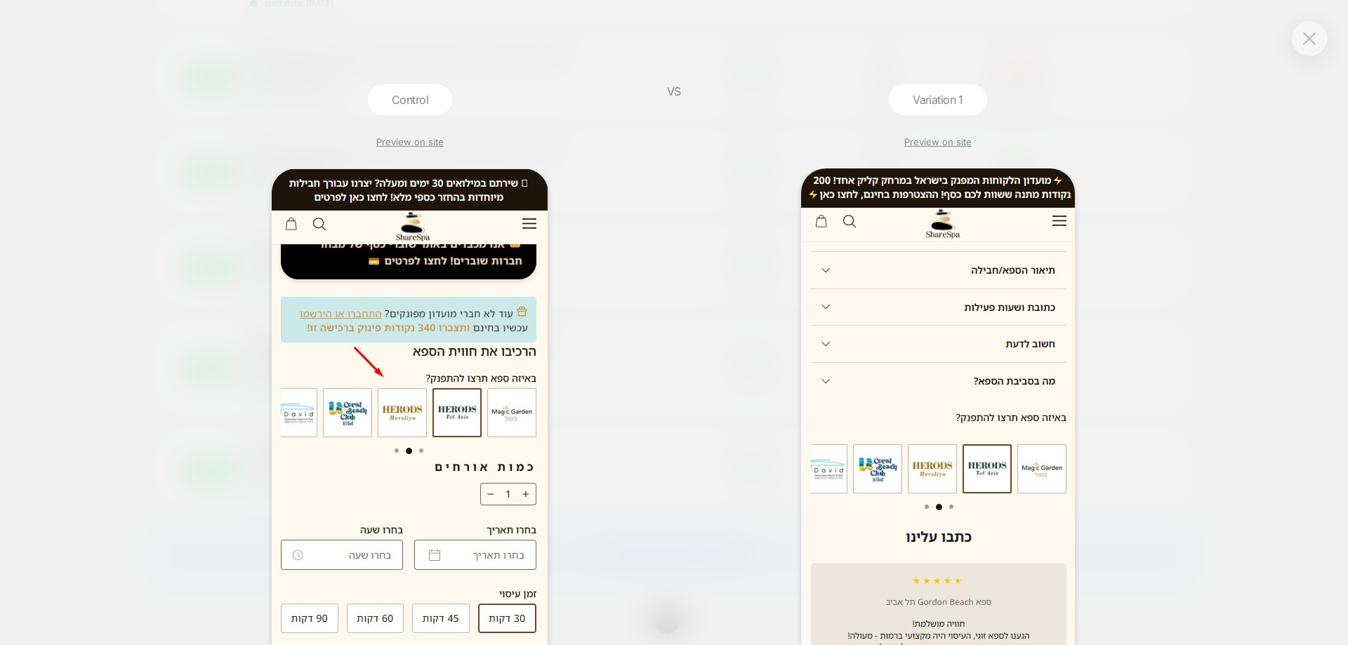
click at [1306, 49] on div at bounding box center [1309, 38] width 35 height 35
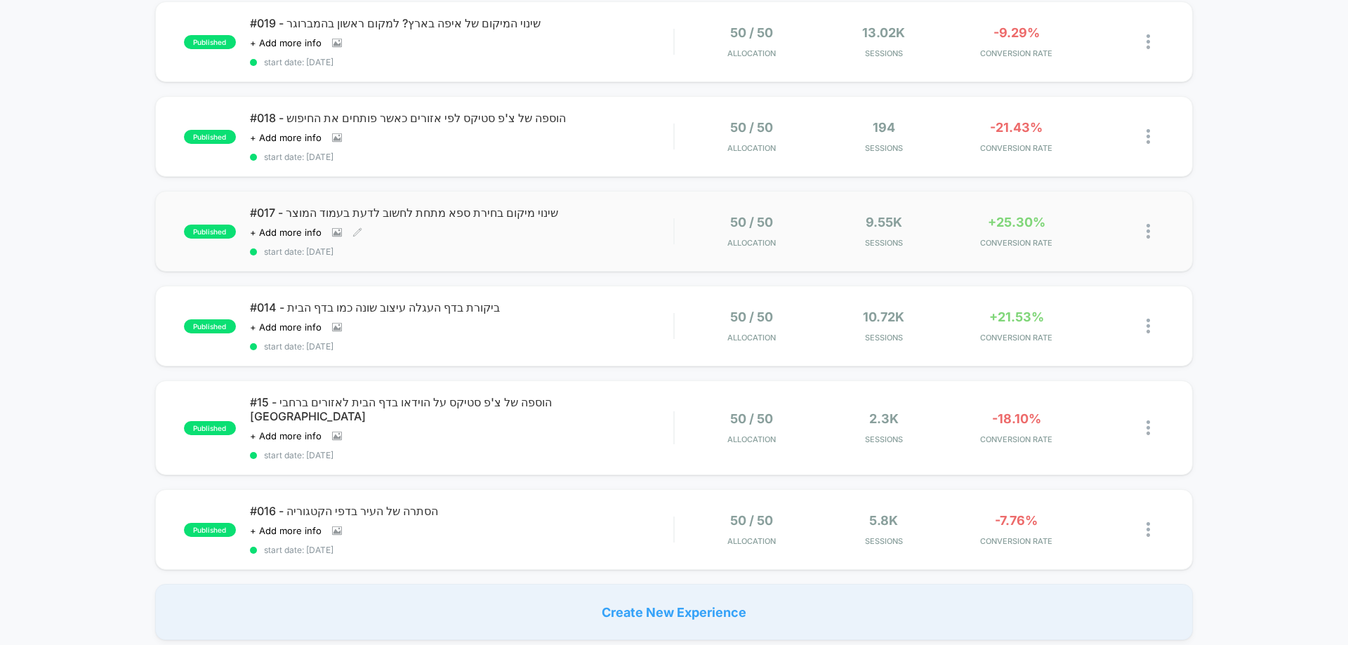
scroll to position [70, 0]
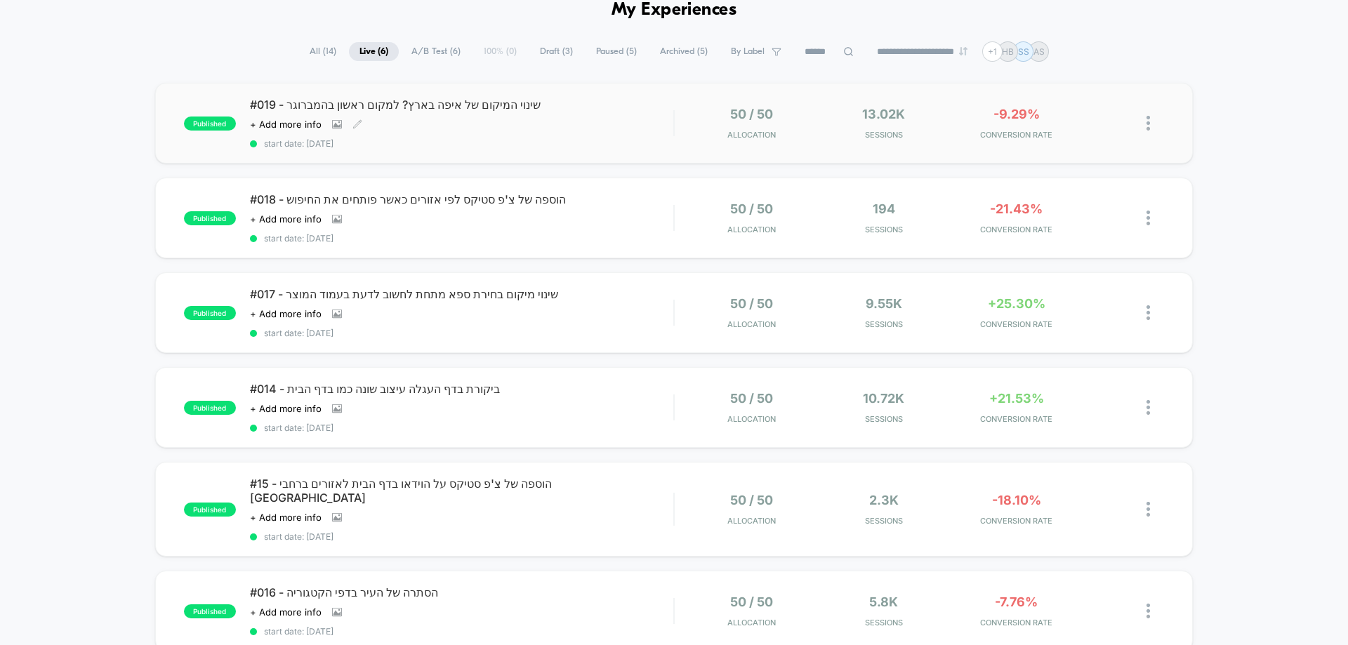
click at [530, 146] on span "start date: [DATE]" at bounding box center [461, 143] width 423 height 11
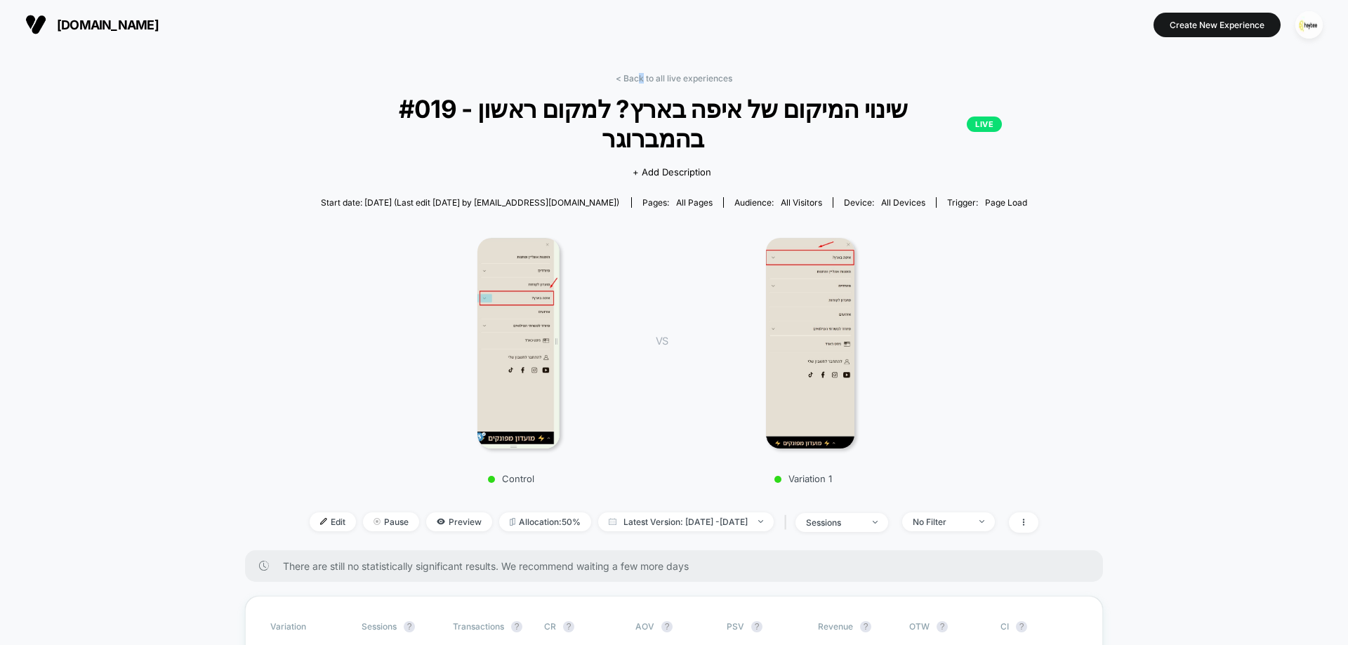
click at [640, 79] on link "< Back to all live experiences" at bounding box center [674, 78] width 117 height 11
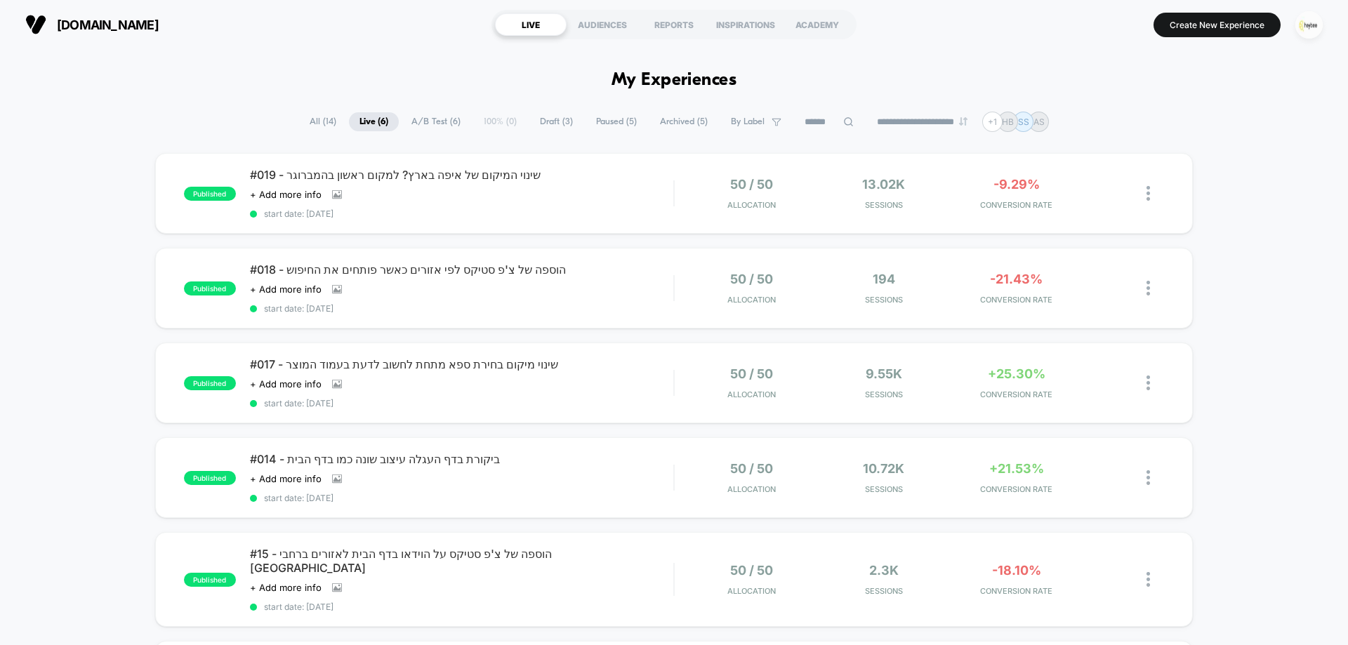
click at [1313, 27] on img "button" at bounding box center [1309, 24] width 27 height 27
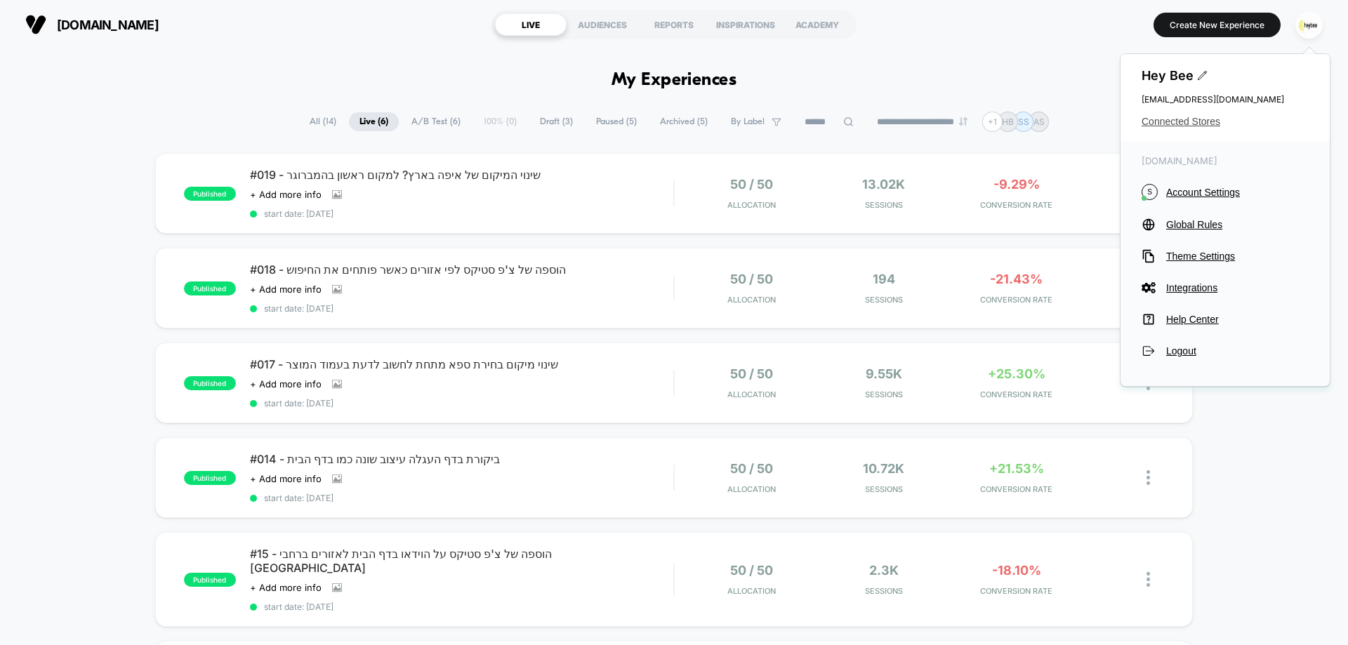
click at [1186, 125] on span "Connected Stores" at bounding box center [1225, 121] width 167 height 11
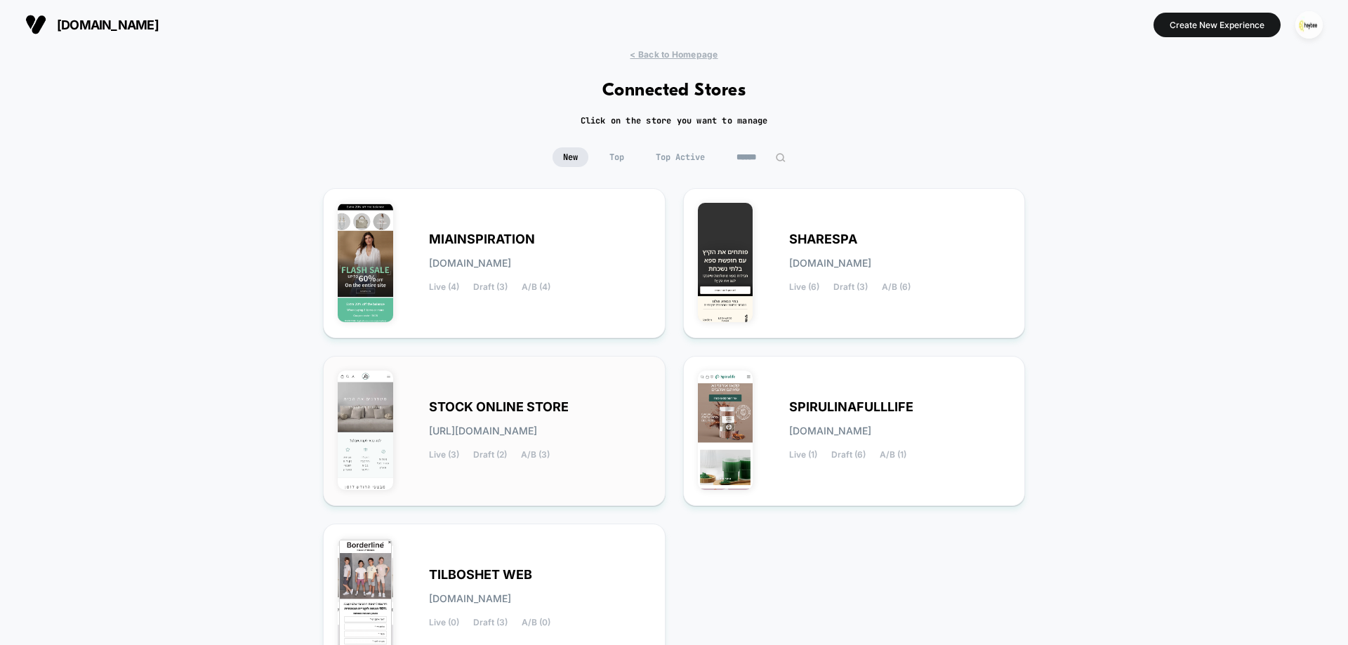
click at [534, 431] on span "stock-online_store.myshopify.com" at bounding box center [483, 431] width 108 height 10
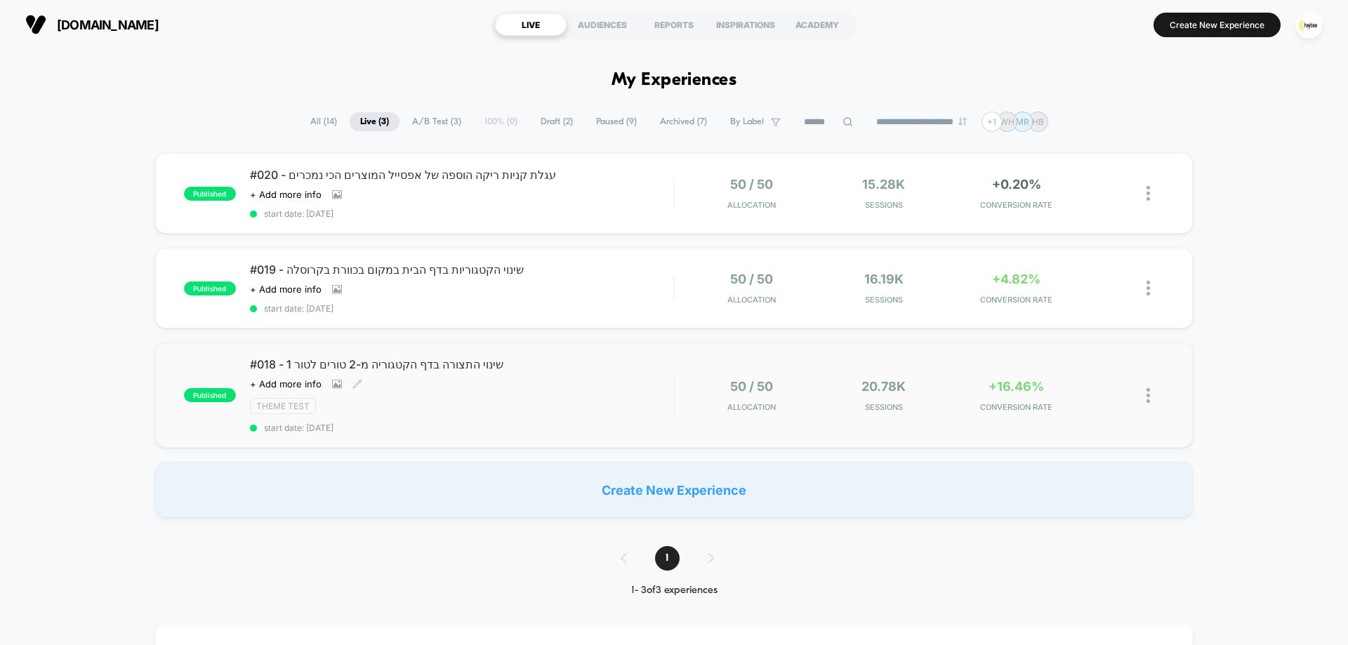
click at [575, 383] on div "#018 - שינוי התצורה בדף הקטגוריה מ-2 טורים לטור 1 Click to view images Click to…" at bounding box center [461, 395] width 423 height 76
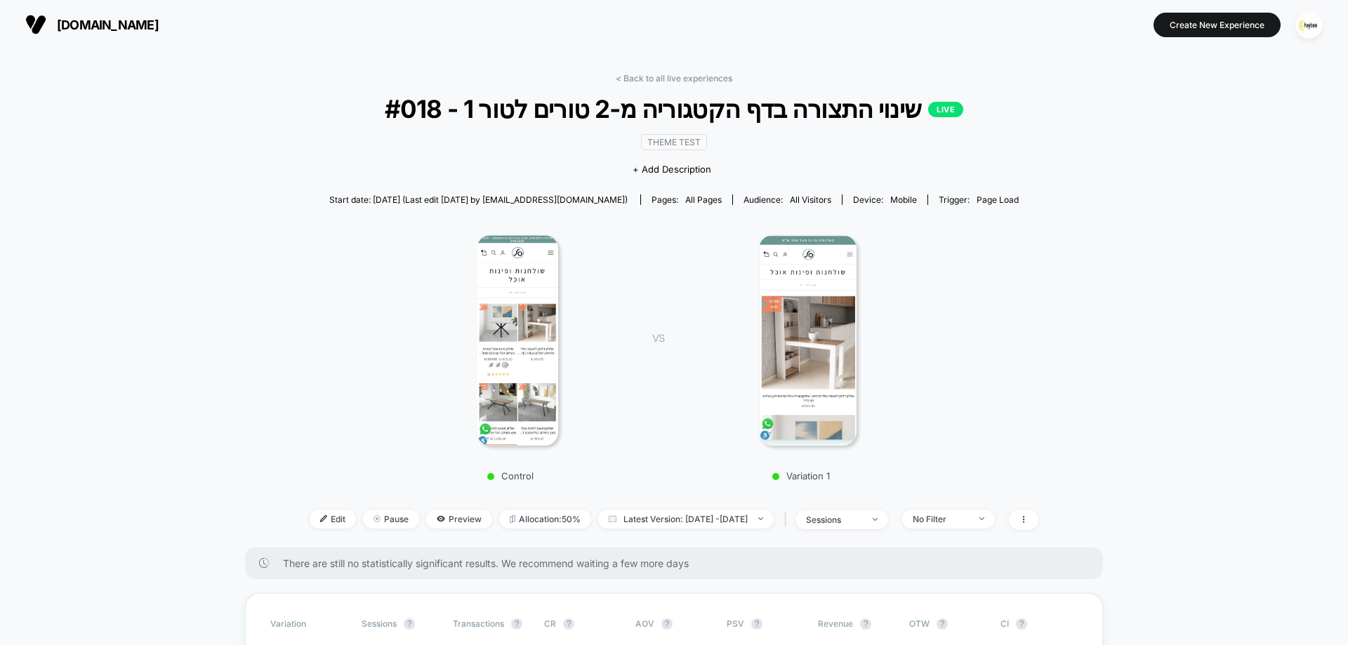
click at [822, 296] on img at bounding box center [807, 340] width 97 height 211
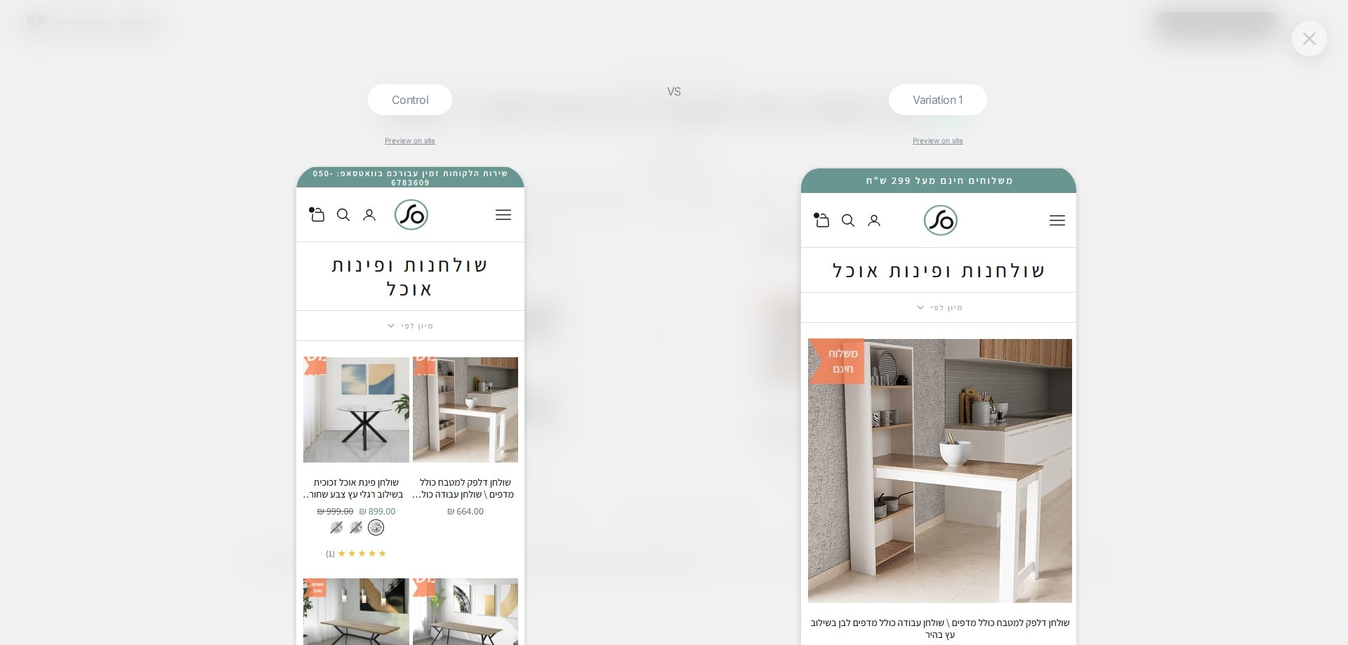
click at [1313, 46] on button at bounding box center [1309, 38] width 21 height 21
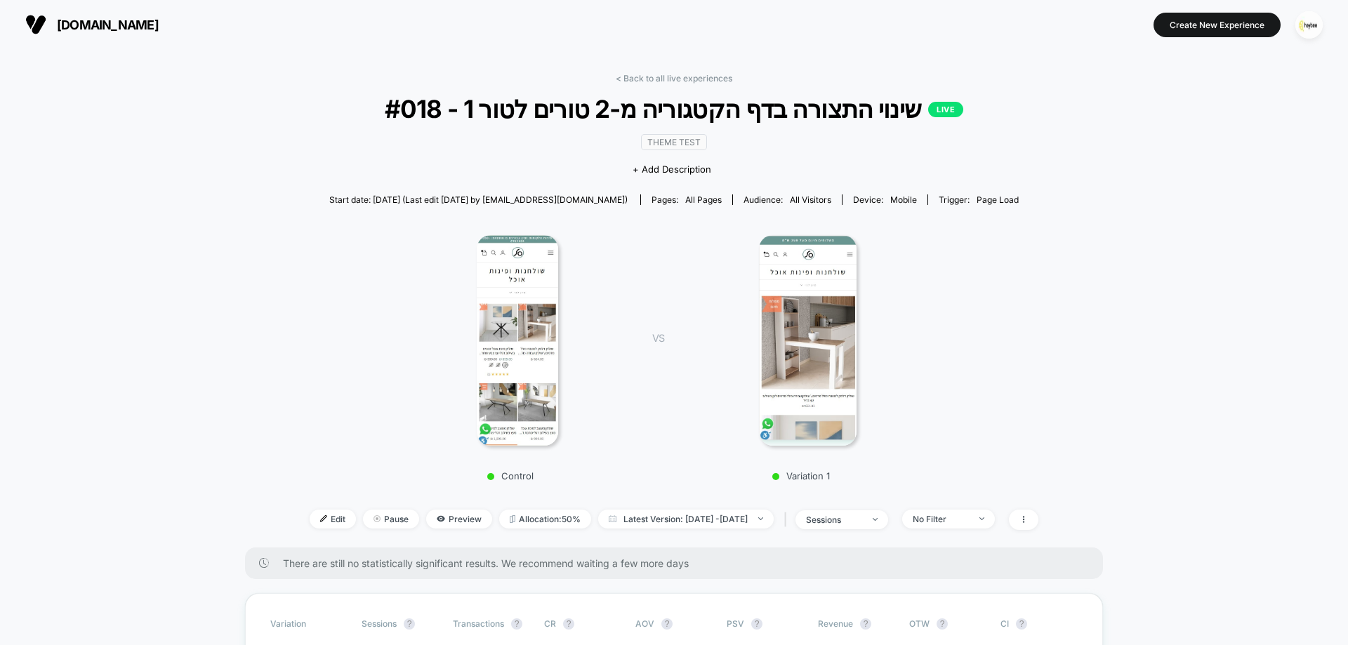
scroll to position [351, 0]
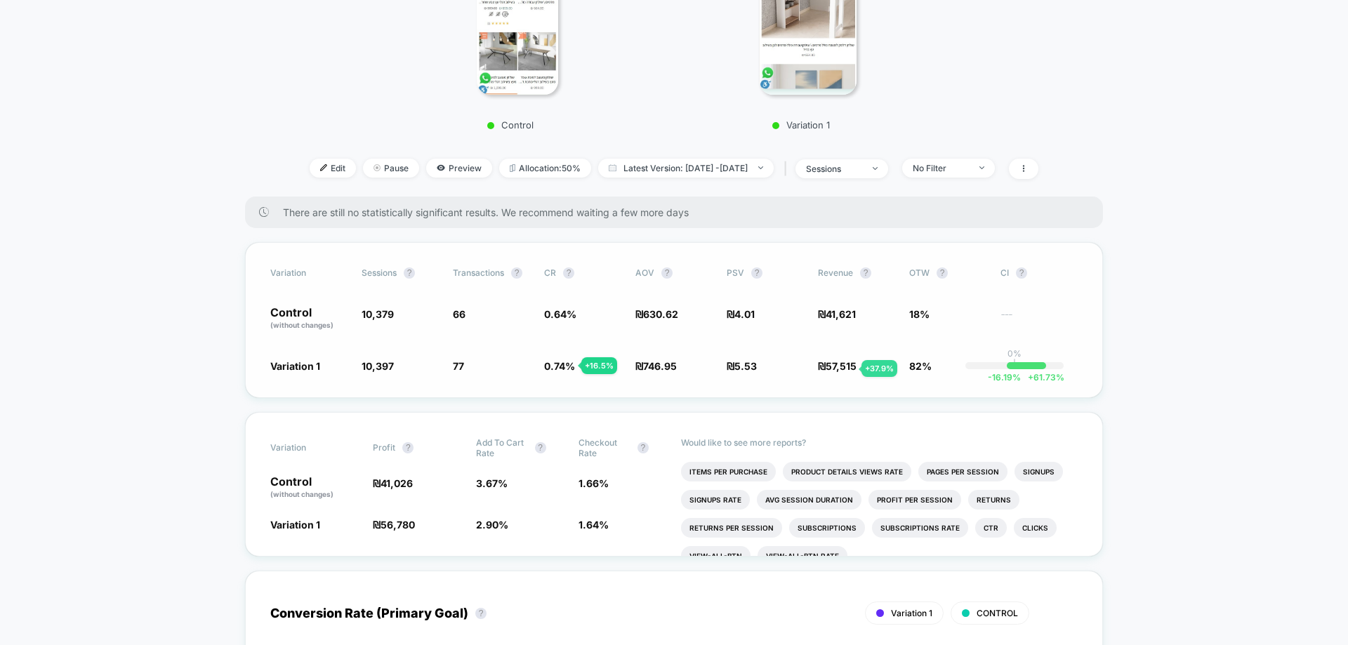
click at [845, 369] on span "57,515" at bounding box center [841, 366] width 31 height 12
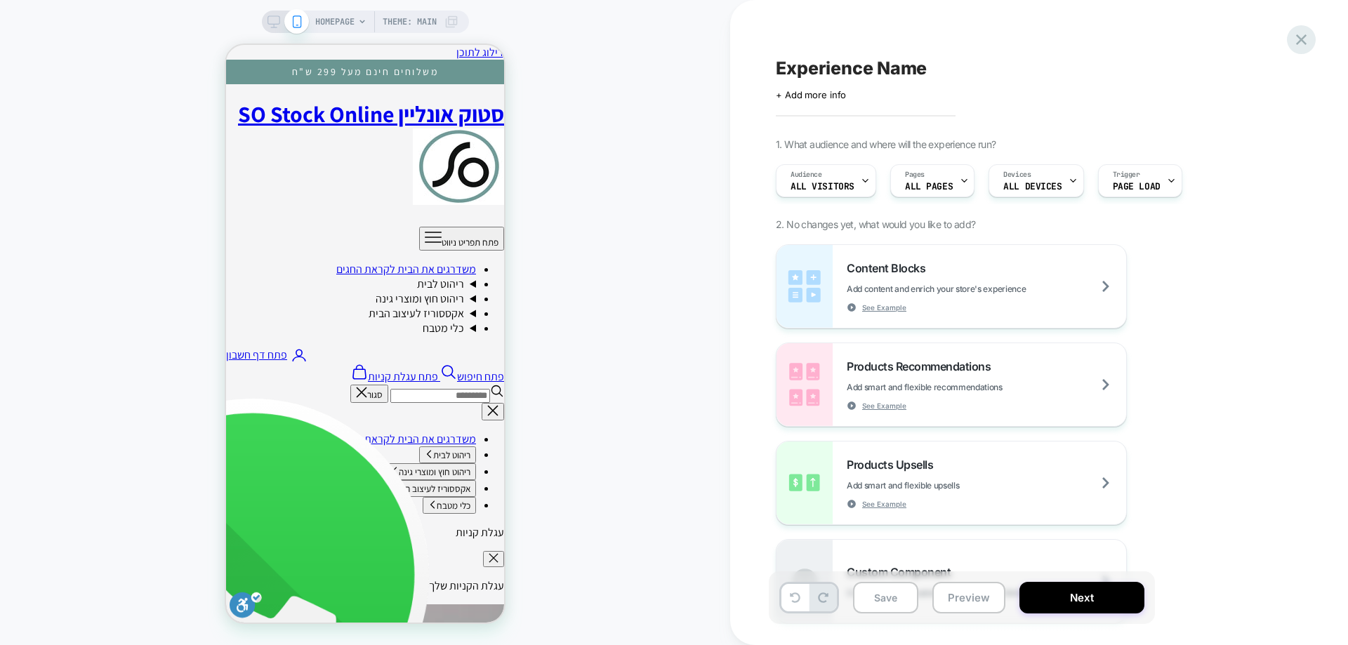
click at [1307, 37] on icon at bounding box center [1301, 39] width 19 height 19
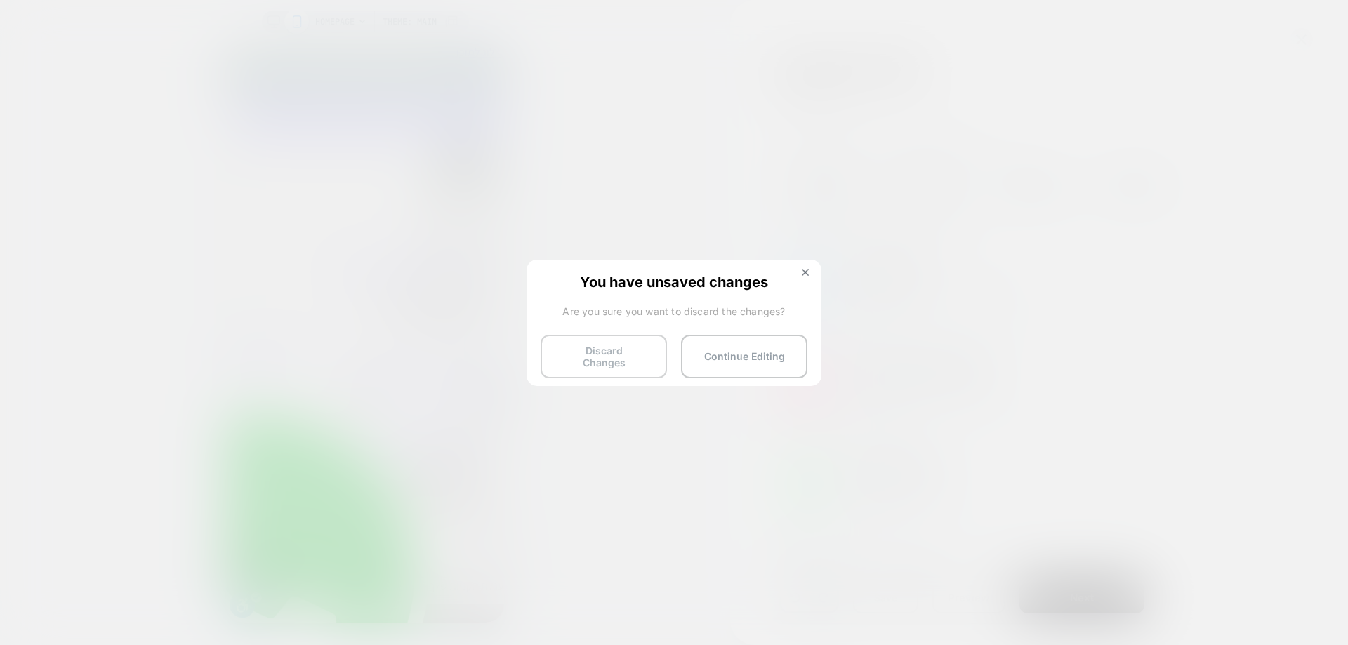
click at [618, 336] on button "Discard Changes" at bounding box center [604, 357] width 126 height 44
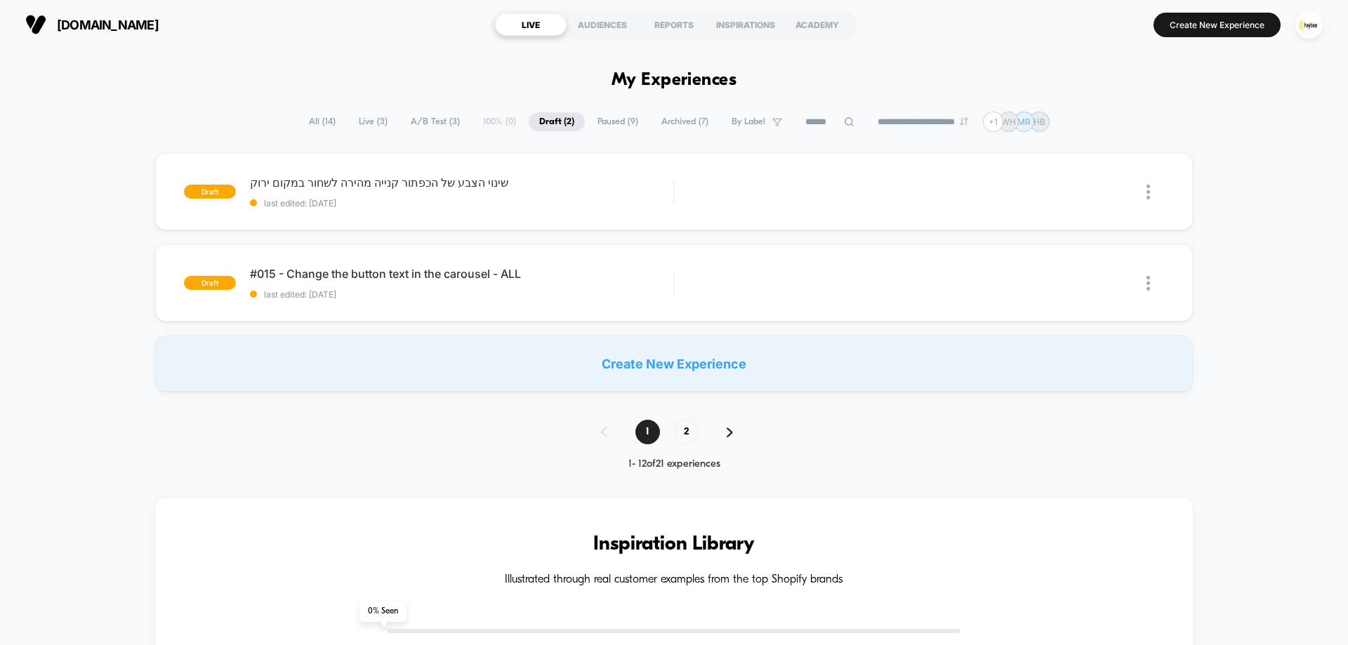
click at [362, 121] on span "Live ( 3 )" at bounding box center [373, 121] width 50 height 19
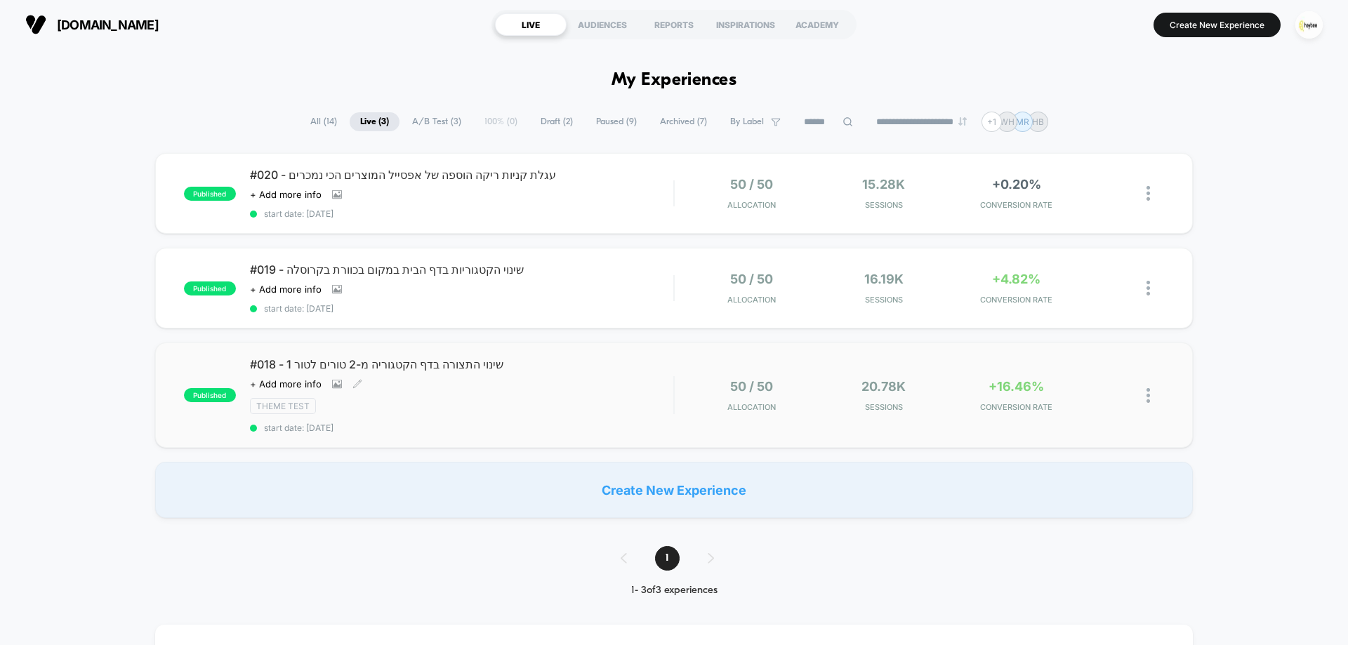
click at [631, 397] on div "#018 - שינוי התצורה בדף הקטגוריה מ-2 טורים לטור 1 Click to view images Click to…" at bounding box center [461, 395] width 423 height 76
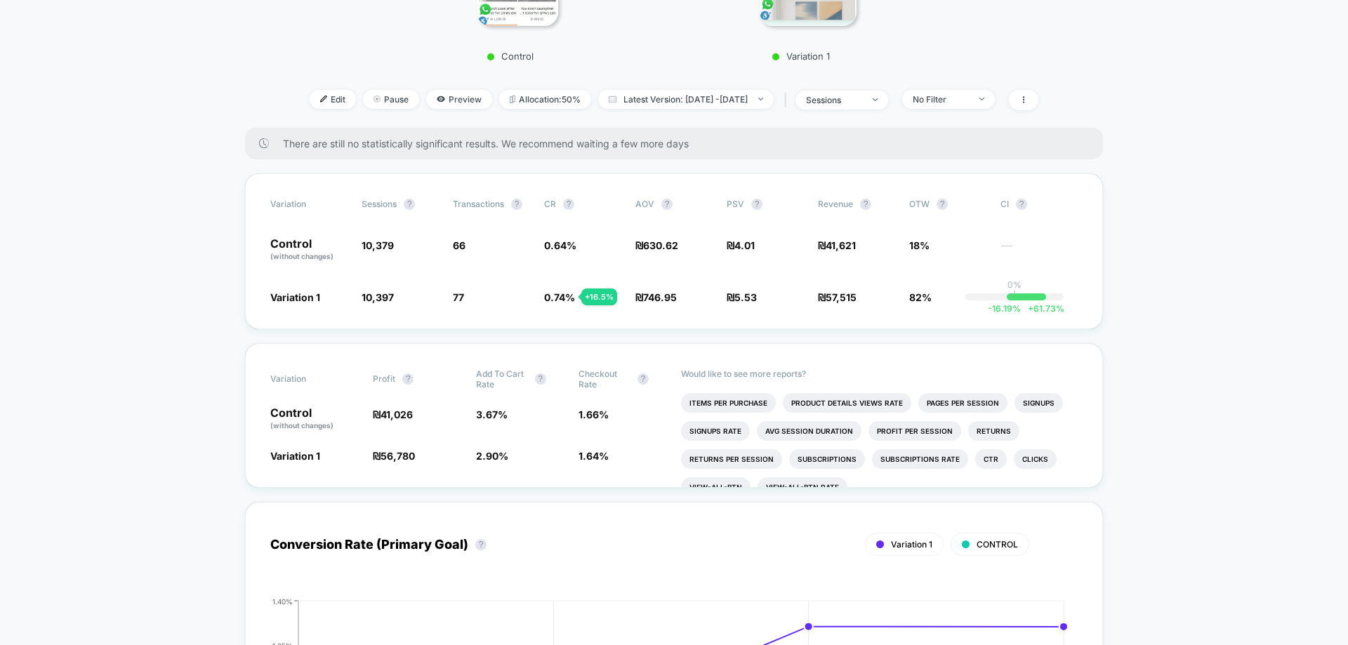
scroll to position [421, 0]
click at [732, 402] on li "Items Per Purchase" at bounding box center [728, 402] width 95 height 20
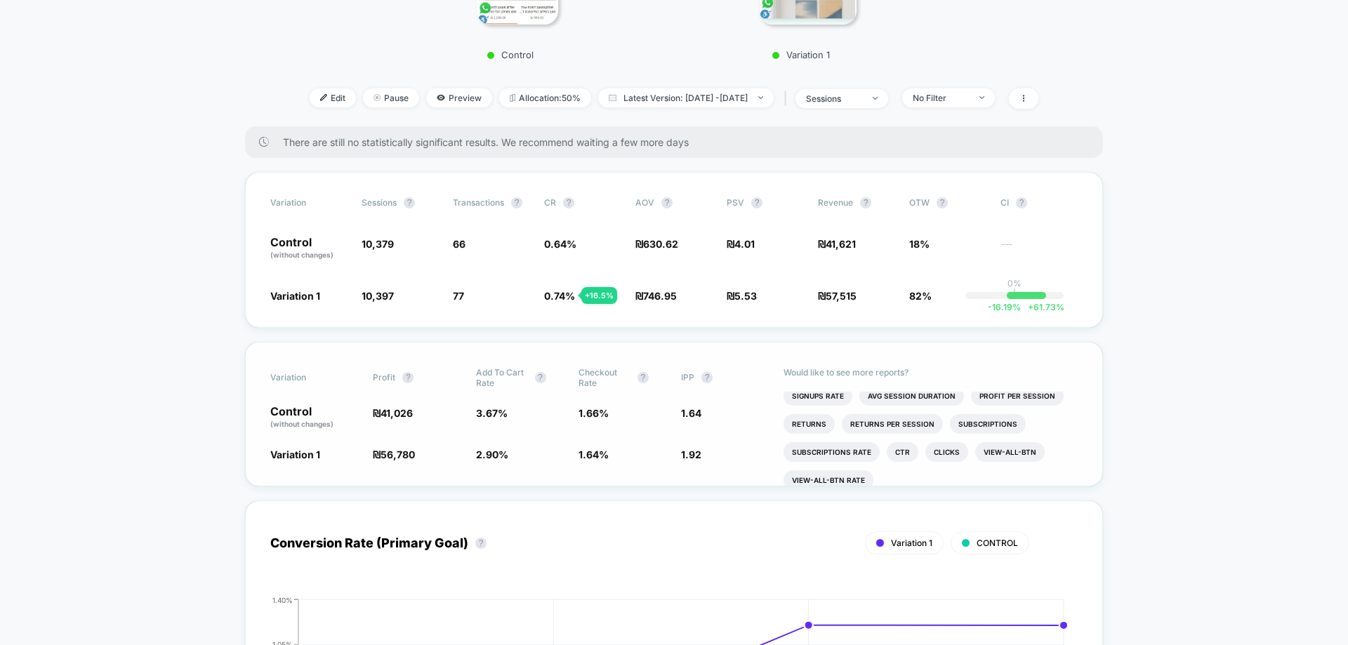
scroll to position [52, 0]
click at [944, 440] on li "Clicks" at bounding box center [947, 434] width 43 height 20
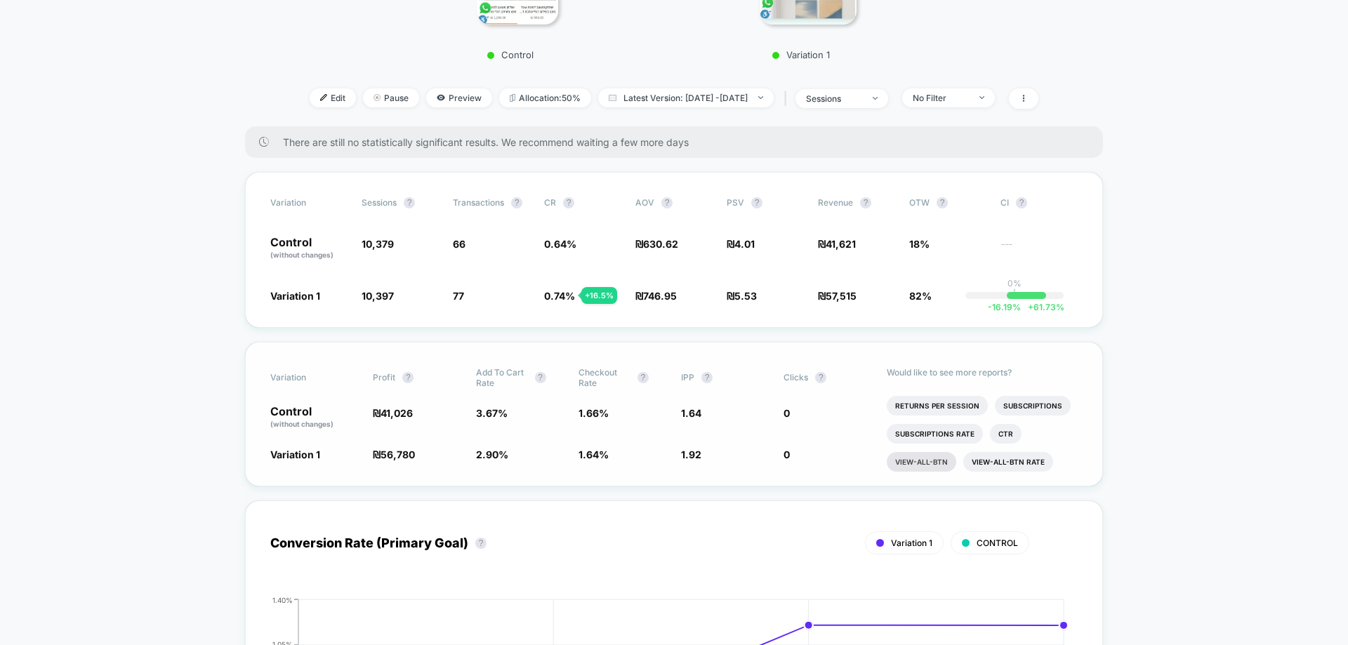
scroll to position [38, 0]
click at [931, 471] on li "Returns Per Session" at bounding box center [937, 476] width 101 height 20
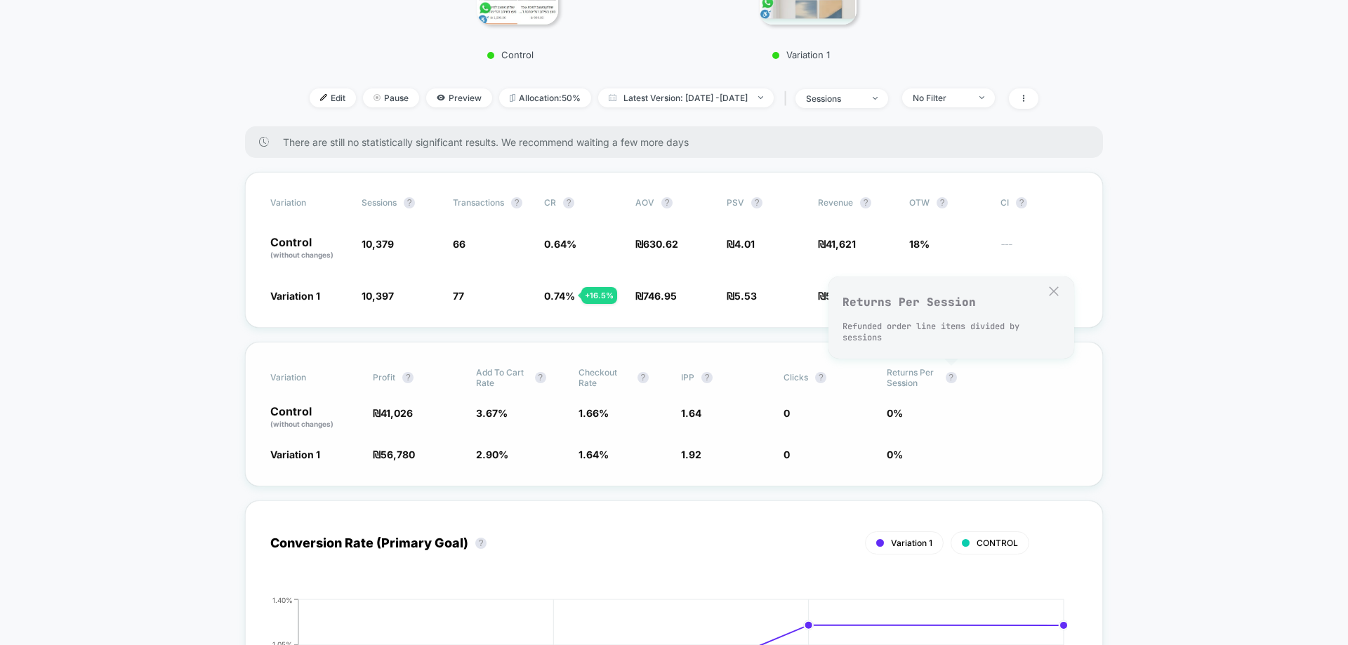
drag, startPoint x: 948, startPoint y: 380, endPoint x: 917, endPoint y: 383, distance: 31.0
click at [934, 383] on span "Returns Per Session ?" at bounding box center [925, 377] width 77 height 21
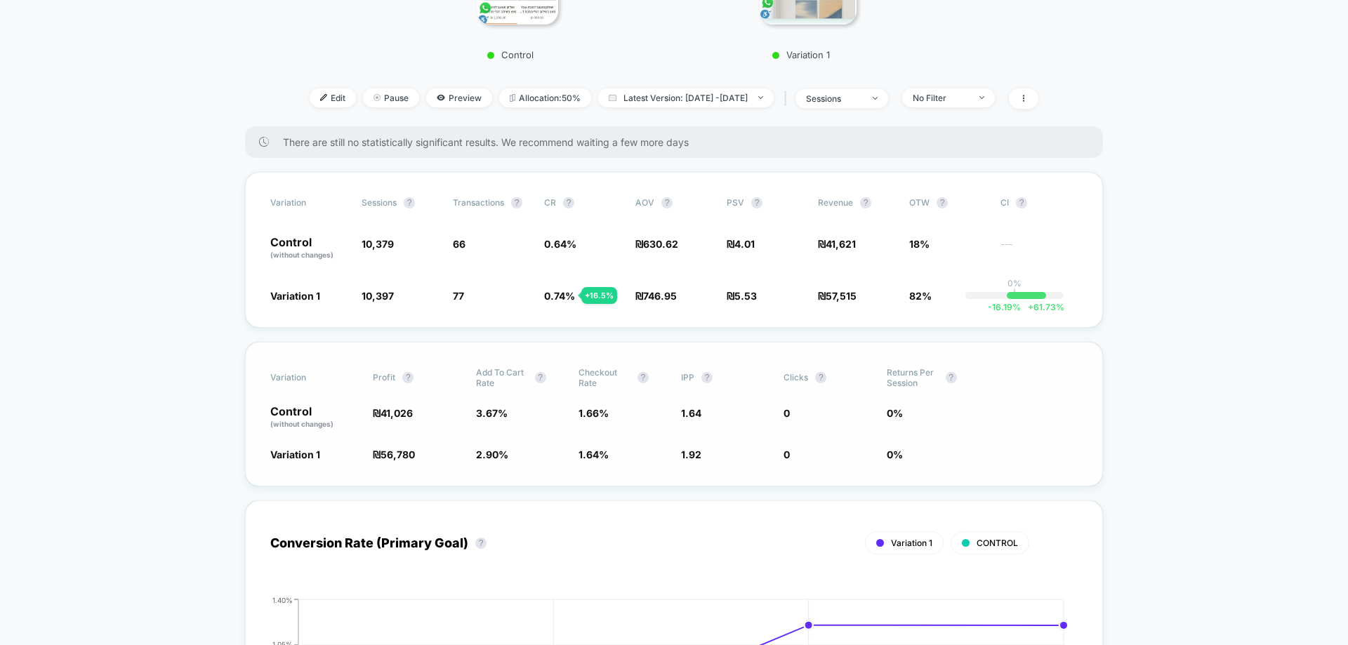
click at [912, 382] on span "Returns Per Session" at bounding box center [913, 377] width 52 height 21
click at [854, 388] on span "Clicks ?" at bounding box center [822, 377] width 77 height 21
click at [867, 445] on div "Variation Profit ? Add To Cart Rate ? Checkout Rate ? IPP ? Clicks ? Returns Pe…" at bounding box center [674, 414] width 858 height 145
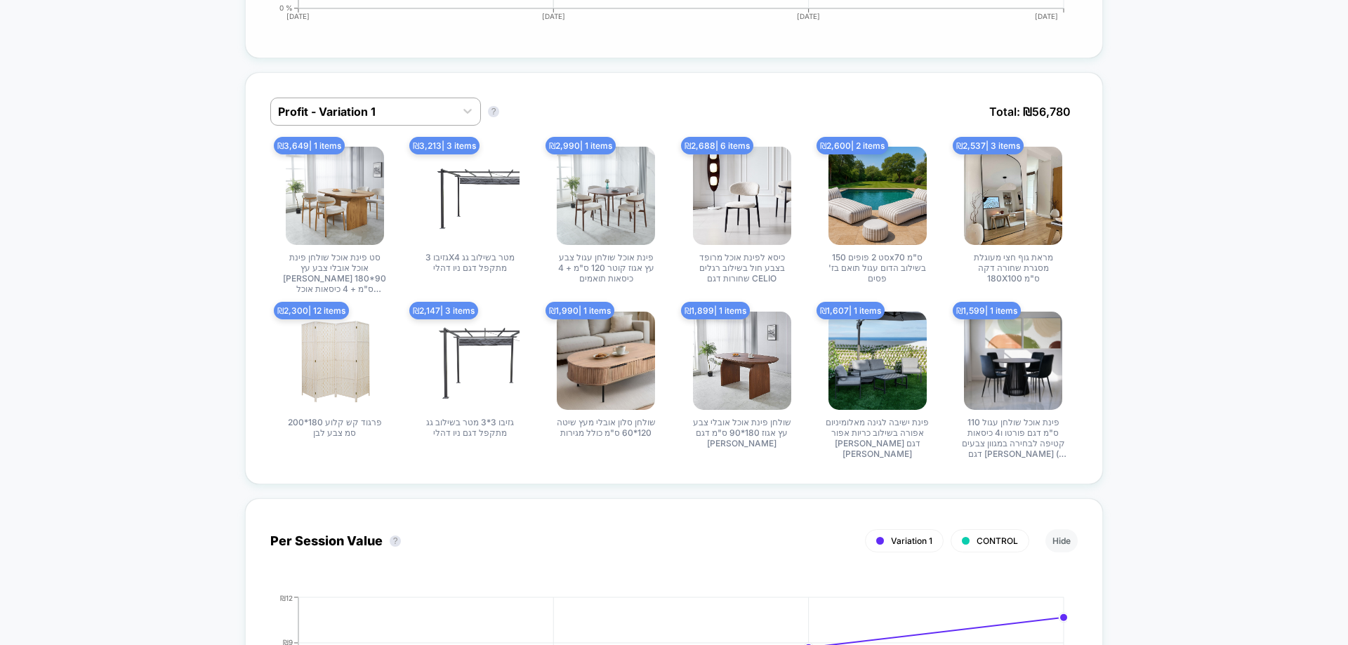
scroll to position [1194, 0]
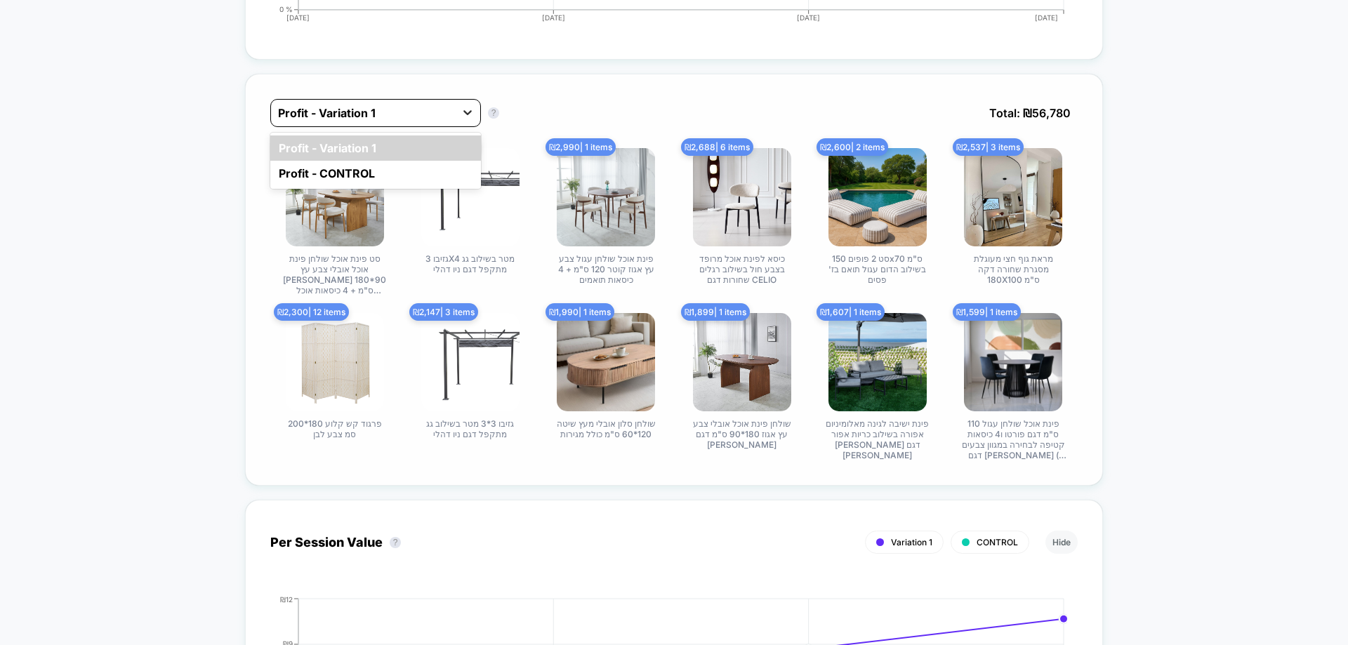
click at [466, 114] on icon at bounding box center [468, 112] width 14 height 14
click at [466, 114] on icon at bounding box center [468, 112] width 8 height 5
click at [589, 112] on div "Profit - Variation 1 Profit - Variation 1 ? Total: ₪ 56,780" at bounding box center [674, 123] width 808 height 49
